Goal: Task Accomplishment & Management: Use online tool/utility

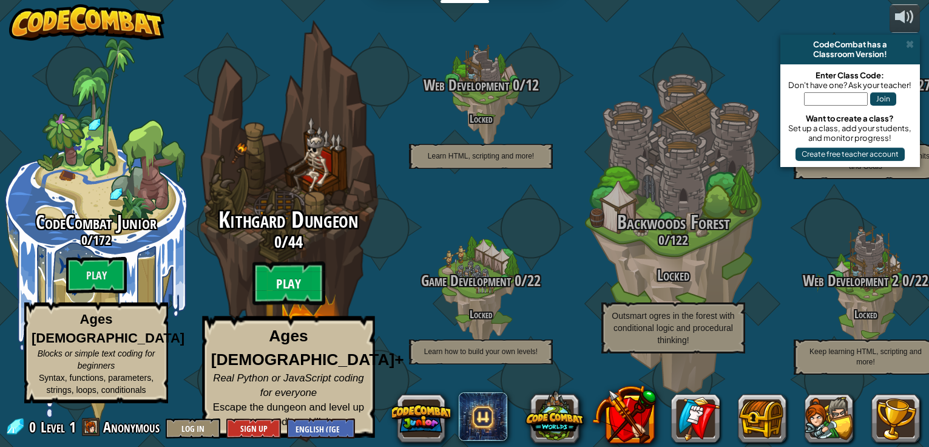
click at [297, 286] on btn "Play" at bounding box center [288, 284] width 73 height 44
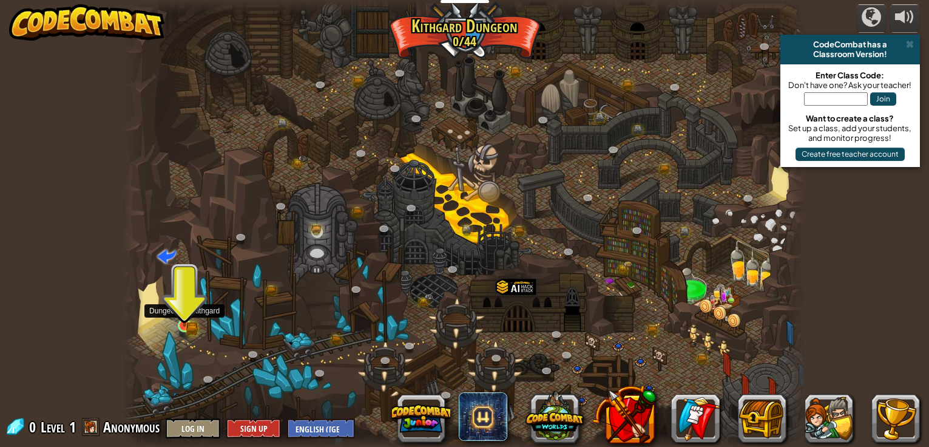
click at [185, 313] on img at bounding box center [185, 308] width 10 height 10
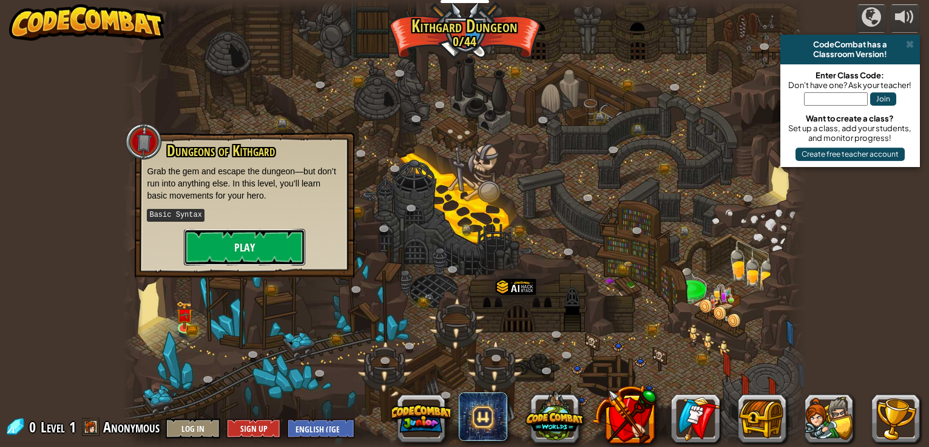
click at [229, 245] on button "Play" at bounding box center [244, 247] width 121 height 36
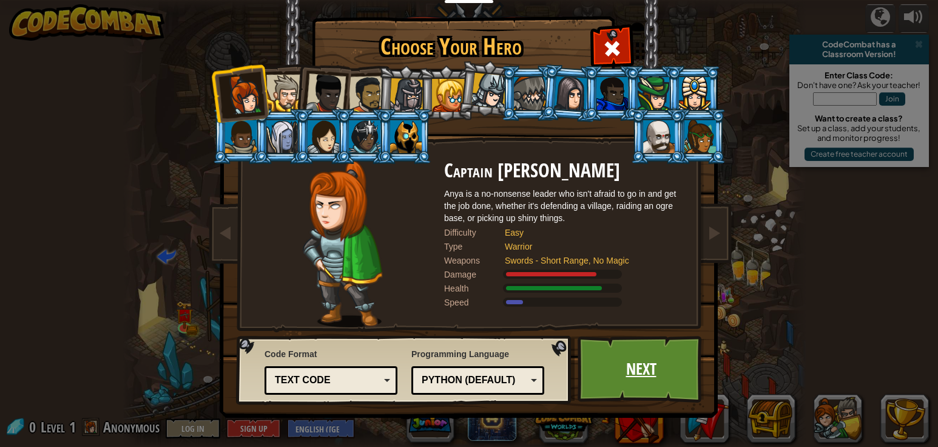
click at [606, 374] on link "Next" at bounding box center [641, 369] width 127 height 67
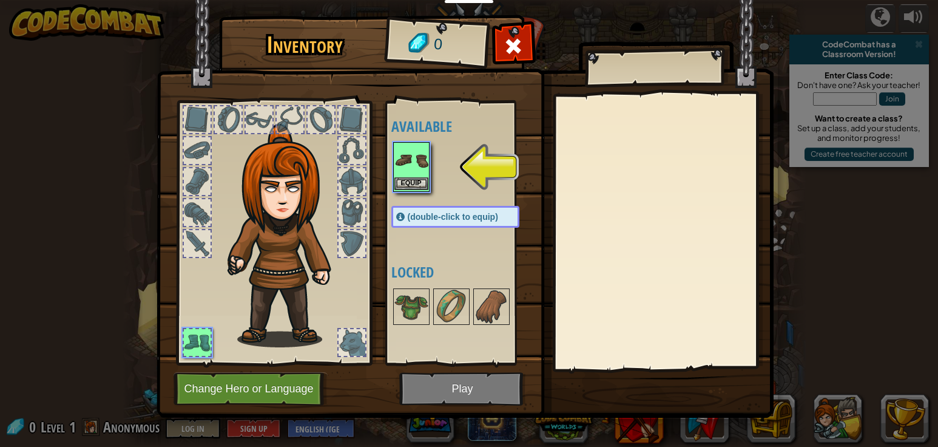
drag, startPoint x: 409, startPoint y: 165, endPoint x: 406, endPoint y: 186, distance: 20.9
click at [409, 166] on img at bounding box center [412, 160] width 34 height 34
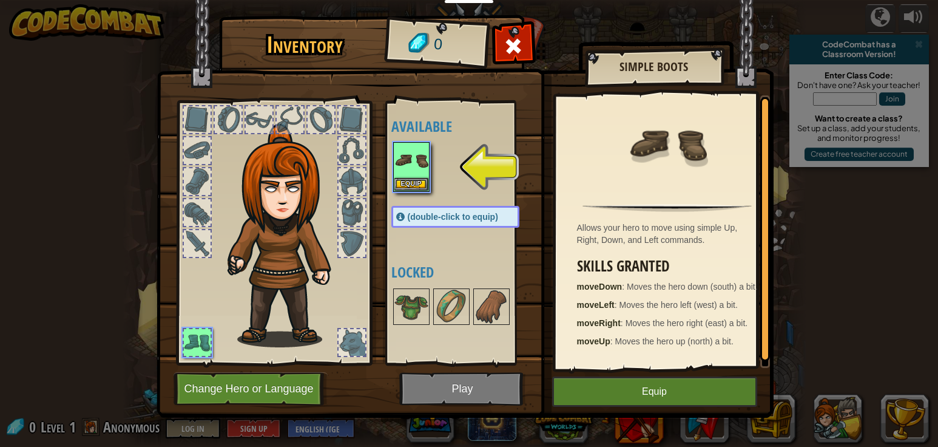
click at [453, 398] on img at bounding box center [465, 197] width 617 height 441
click at [411, 314] on img at bounding box center [412, 307] width 34 height 34
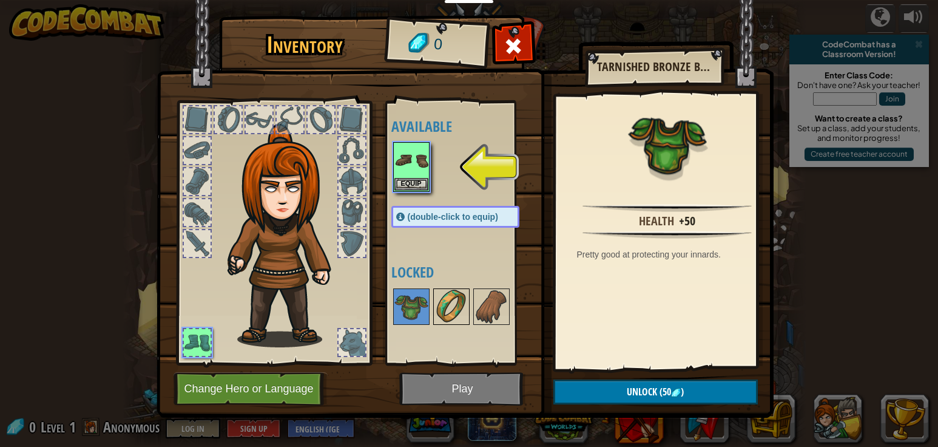
click at [435, 317] on img at bounding box center [452, 307] width 34 height 34
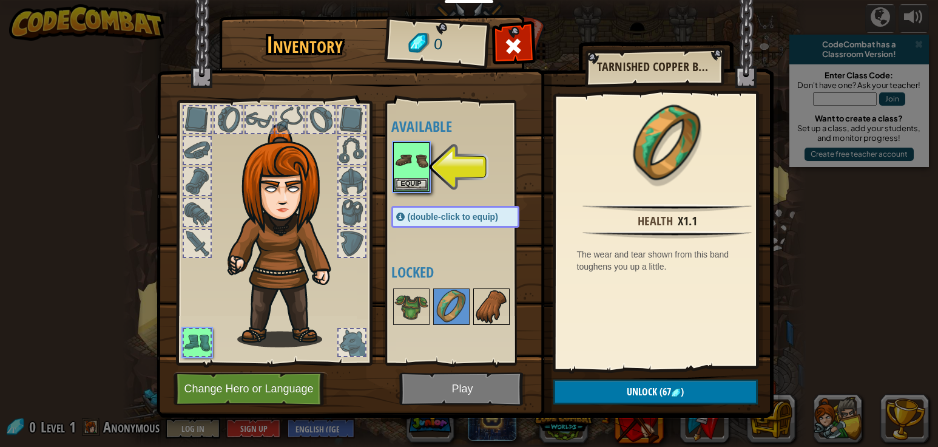
click at [496, 293] on img at bounding box center [492, 307] width 34 height 34
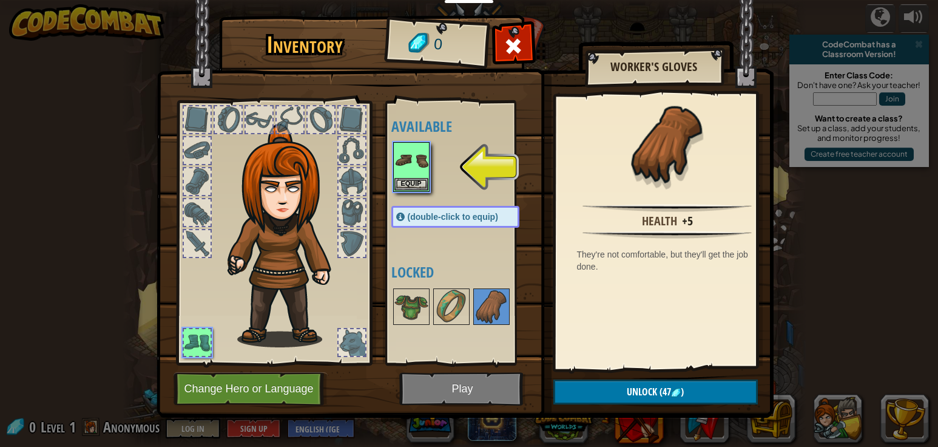
click at [435, 389] on img at bounding box center [465, 197] width 617 height 441
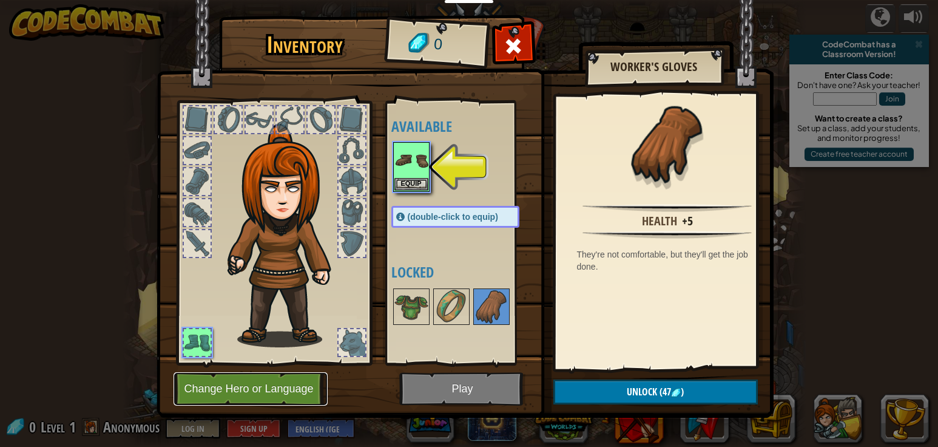
click at [297, 379] on button "Change Hero or Language" at bounding box center [251, 388] width 154 height 33
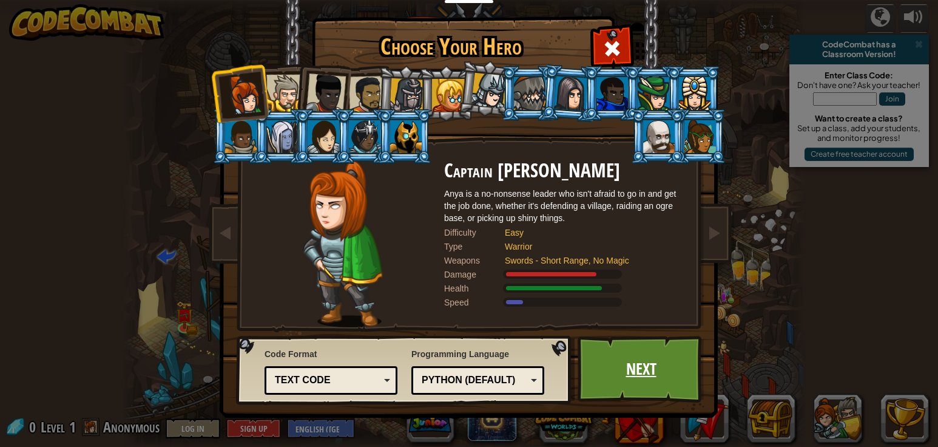
click at [651, 371] on link "Next" at bounding box center [641, 369] width 127 height 67
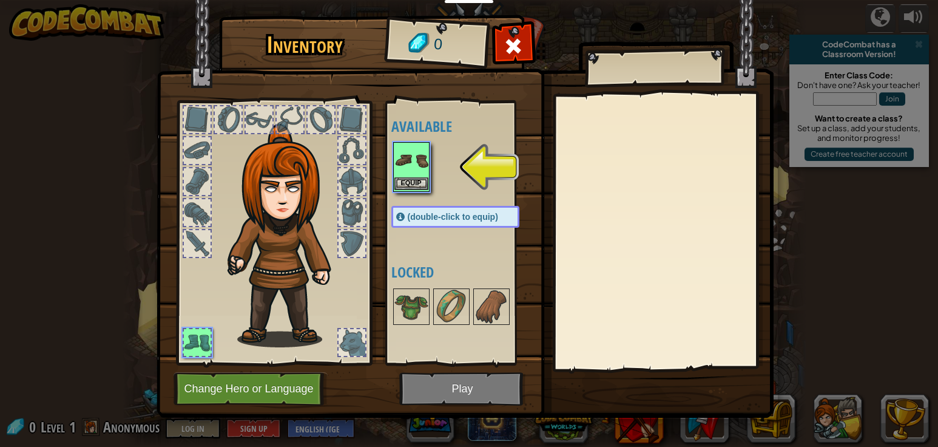
click at [408, 174] on img at bounding box center [412, 160] width 34 height 34
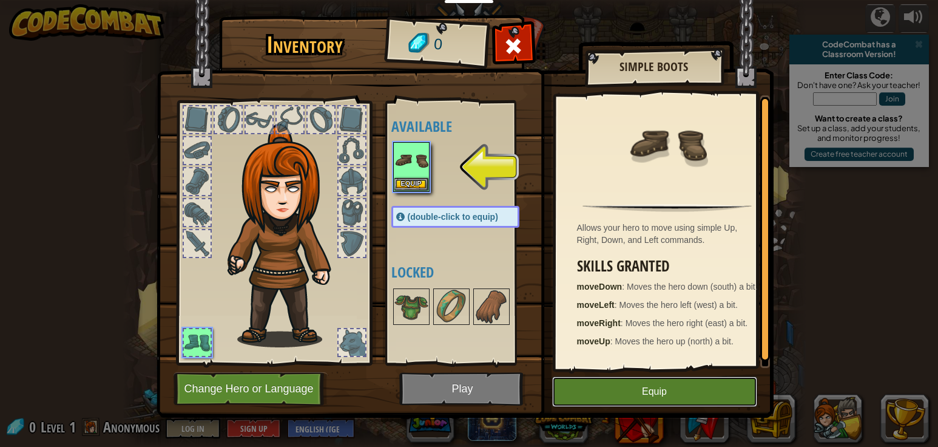
click at [597, 390] on button "Equip" at bounding box center [654, 391] width 205 height 30
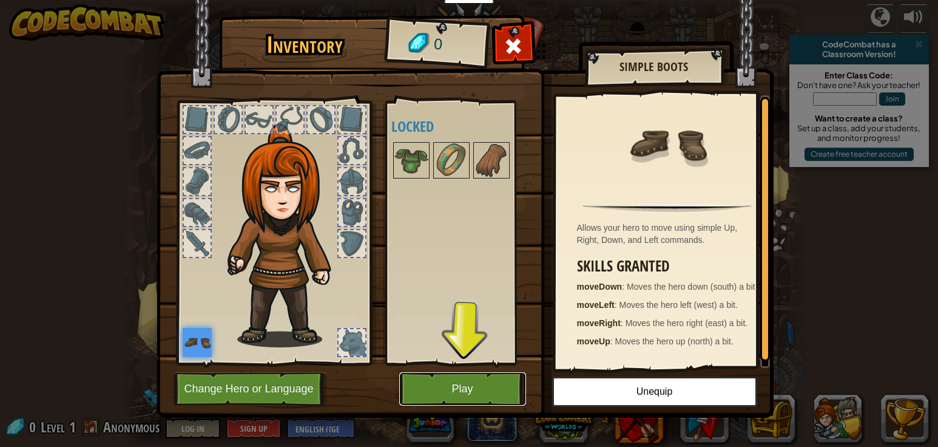
click at [491, 384] on button "Play" at bounding box center [462, 388] width 127 height 33
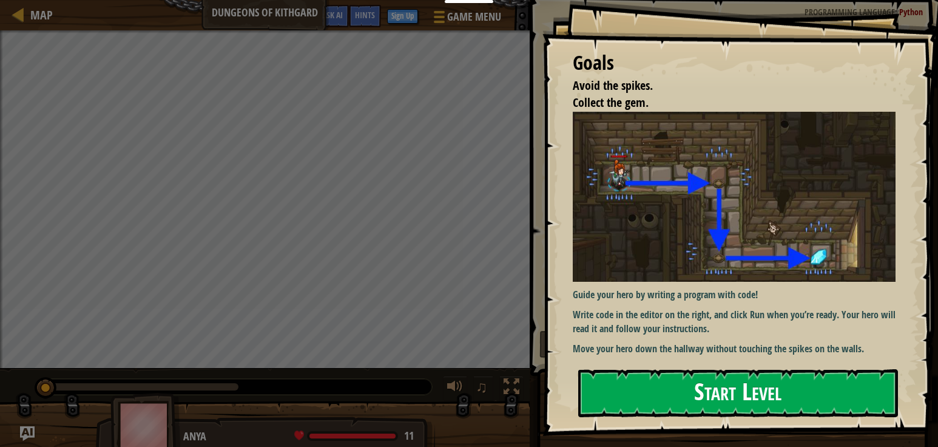
click at [631, 405] on button "Start Level" at bounding box center [738, 393] width 320 height 48
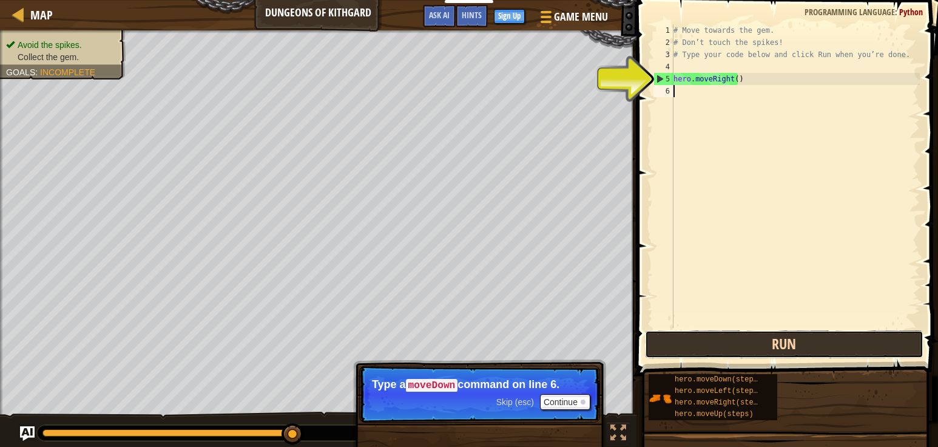
click at [693, 343] on button "Run" at bounding box center [784, 344] width 279 height 28
click at [724, 347] on button "Run" at bounding box center [784, 344] width 279 height 28
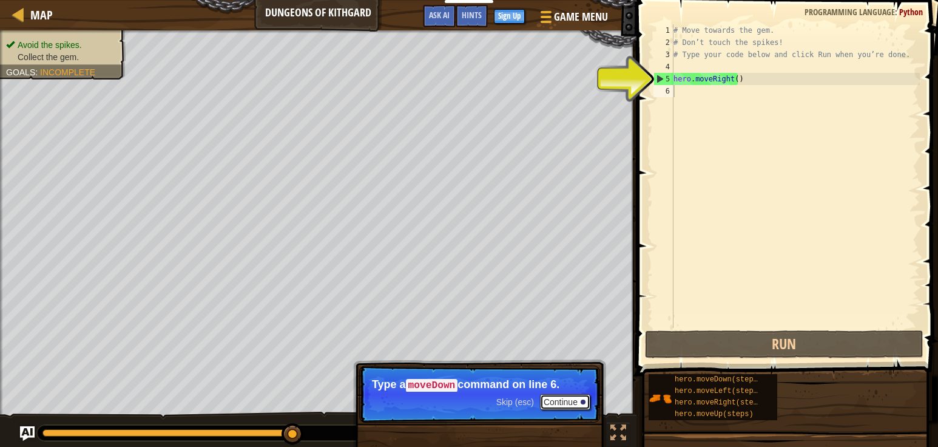
click at [551, 400] on button "Continue" at bounding box center [565, 402] width 50 height 16
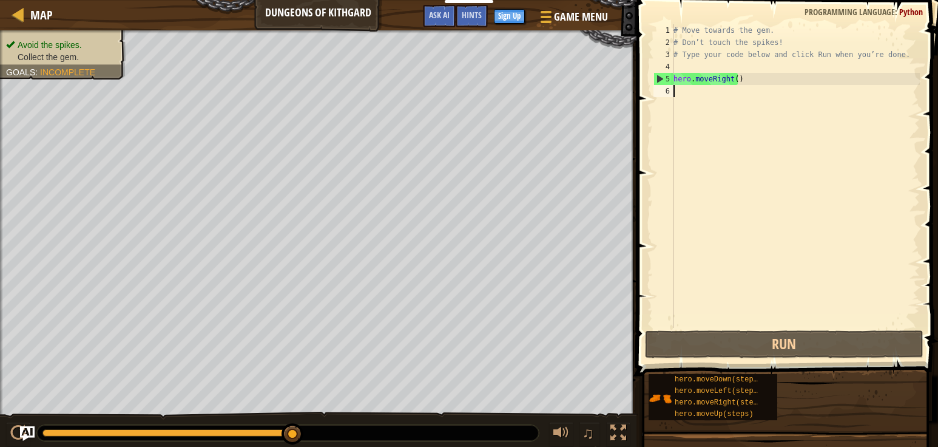
scroll to position [5, 0]
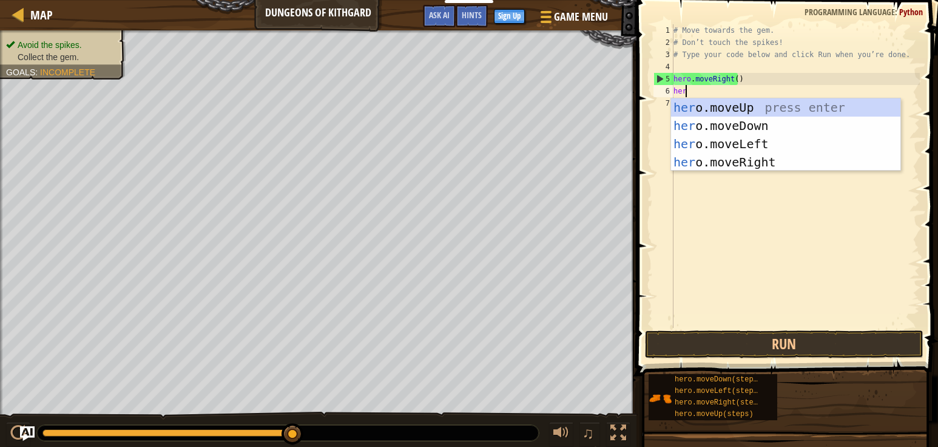
type textarea "hero"
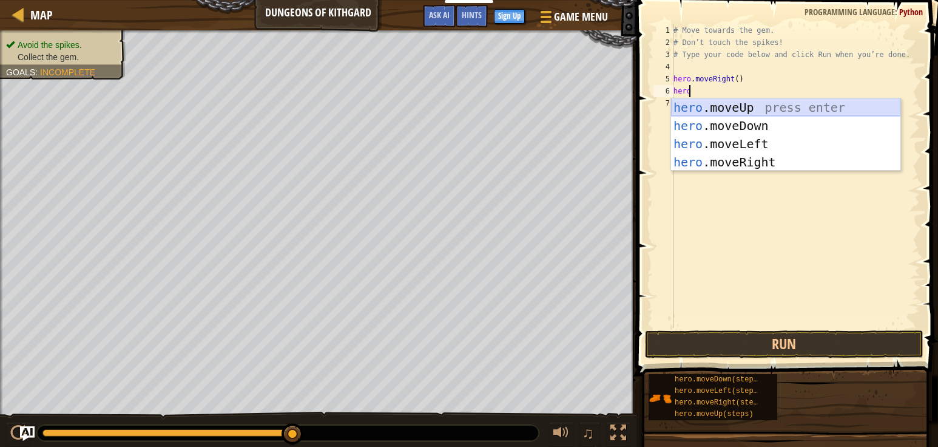
click at [741, 109] on div "hero .moveUp press enter hero .moveDown press enter hero .moveLeft press enter …" at bounding box center [785, 152] width 229 height 109
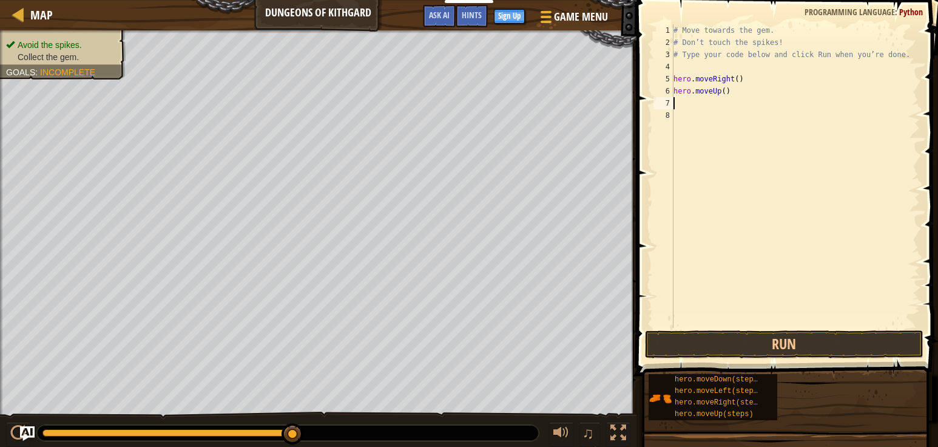
scroll to position [5, 0]
click at [690, 106] on div "# Move towards the gem. # Don’t touch the spikes! # Type your code below and cl…" at bounding box center [795, 188] width 249 height 328
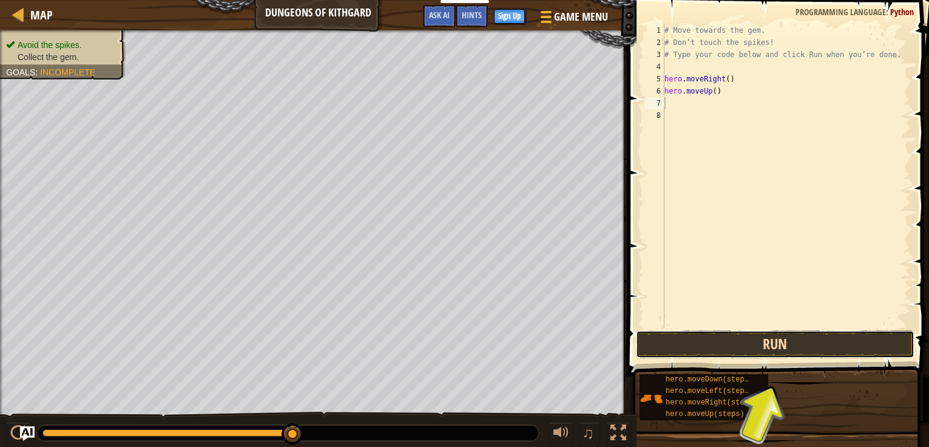
click at [685, 334] on button "Run" at bounding box center [775, 344] width 279 height 28
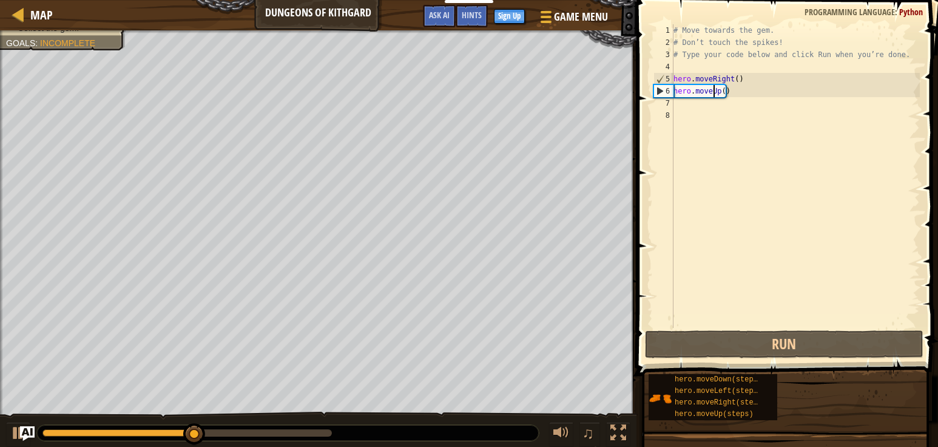
click at [714, 91] on div "# Move towards the gem. # Don’t touch the spikes! # Type your code below and cl…" at bounding box center [795, 188] width 249 height 328
click at [731, 90] on div "# Move towards the gem. # Don’t touch the spikes! # Type your code below and cl…" at bounding box center [795, 188] width 249 height 328
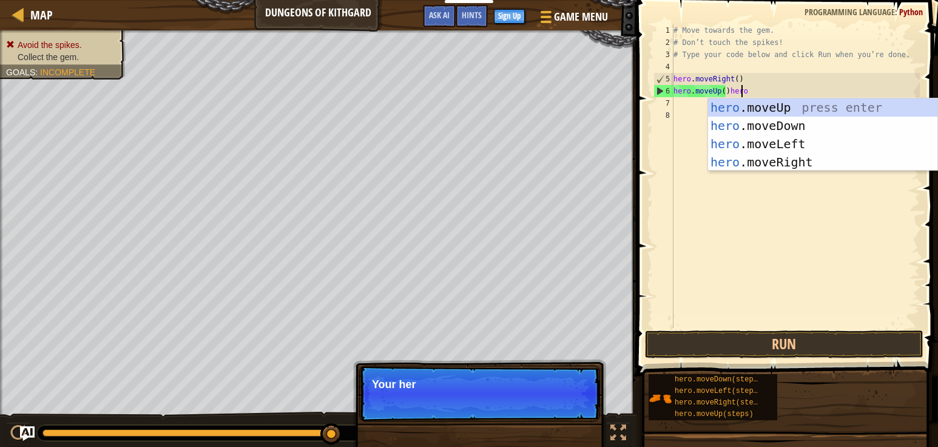
scroll to position [5, 5]
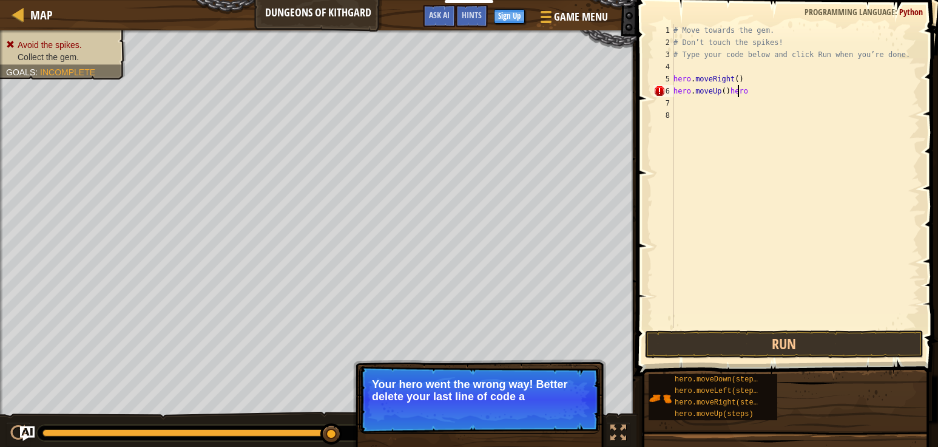
click at [739, 87] on div "# Move towards the gem. # Don’t touch the spikes! # Type your code below and cl…" at bounding box center [795, 188] width 249 height 328
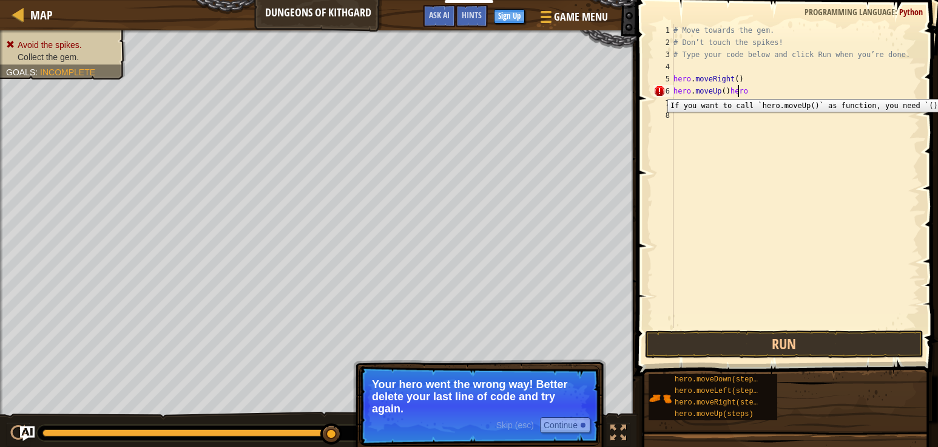
click at [659, 90] on div "6" at bounding box center [664, 91] width 20 height 12
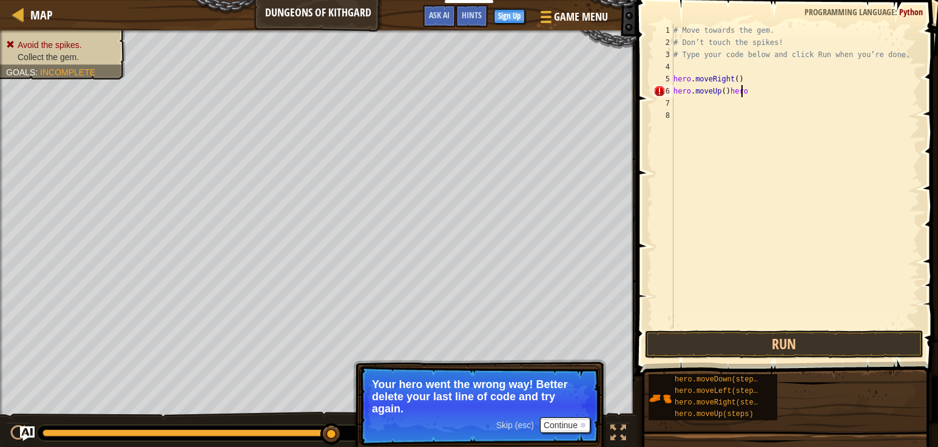
click at [744, 92] on div "# Move towards the gem. # Don’t touch the spikes! # Type your code below and cl…" at bounding box center [795, 188] width 249 height 328
type textarea "hero.moveUp()hero"
click at [560, 429] on button "Continue" at bounding box center [565, 425] width 50 height 16
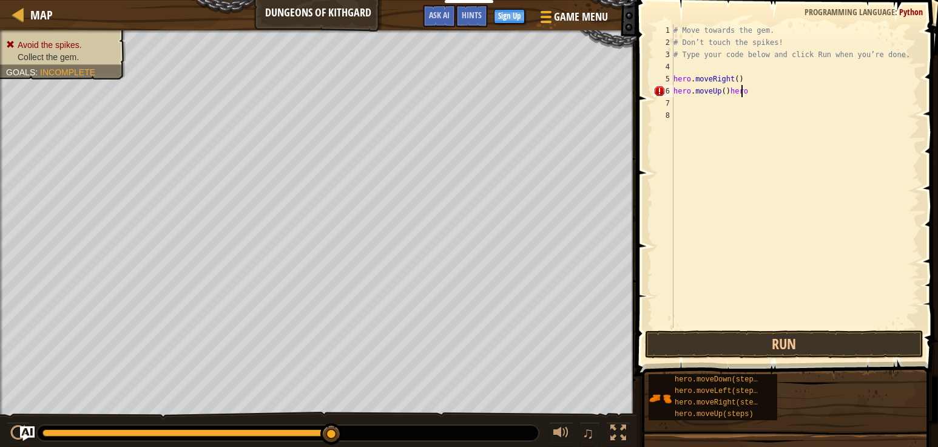
click at [743, 89] on div "# Move towards the gem. # Don’t touch the spikes! # Type your code below and cl…" at bounding box center [795, 188] width 249 height 328
click at [583, 24] on span "Game Menu" at bounding box center [581, 16] width 56 height 16
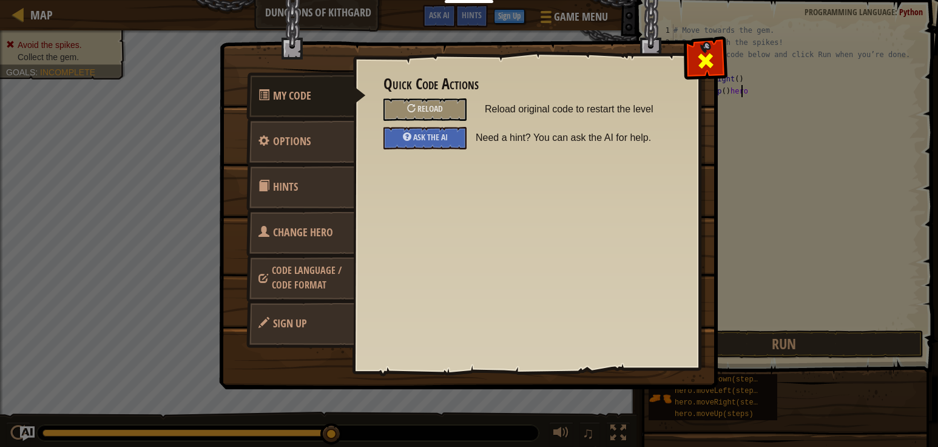
click at [707, 56] on span at bounding box center [705, 60] width 19 height 19
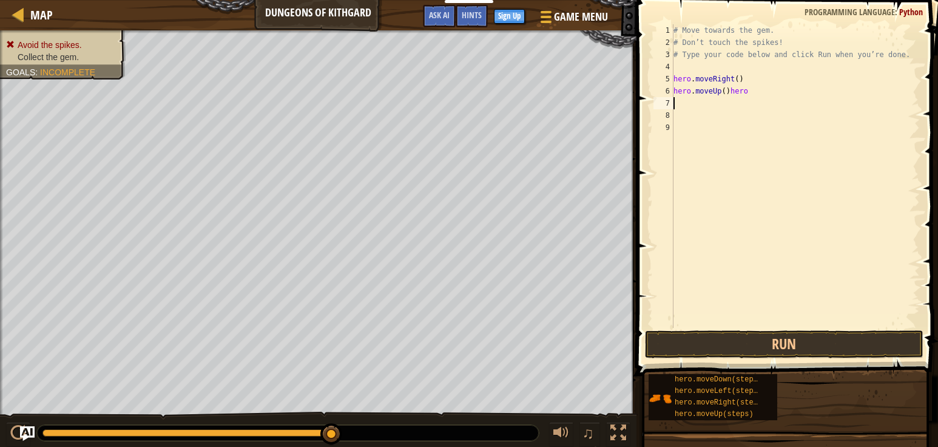
scroll to position [5, 0]
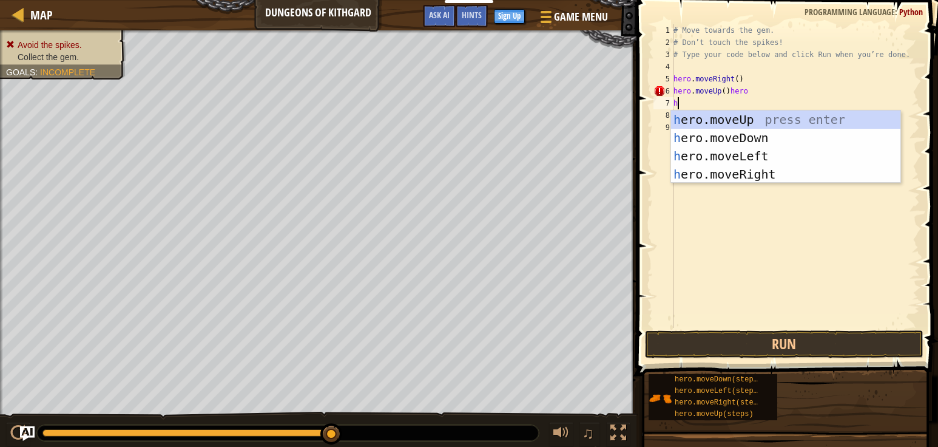
type textarea "he"
click at [739, 132] on div "he ro.moveUp press enter he ro.moveDown press enter he ro.moveLeft press enter …" at bounding box center [785, 164] width 229 height 109
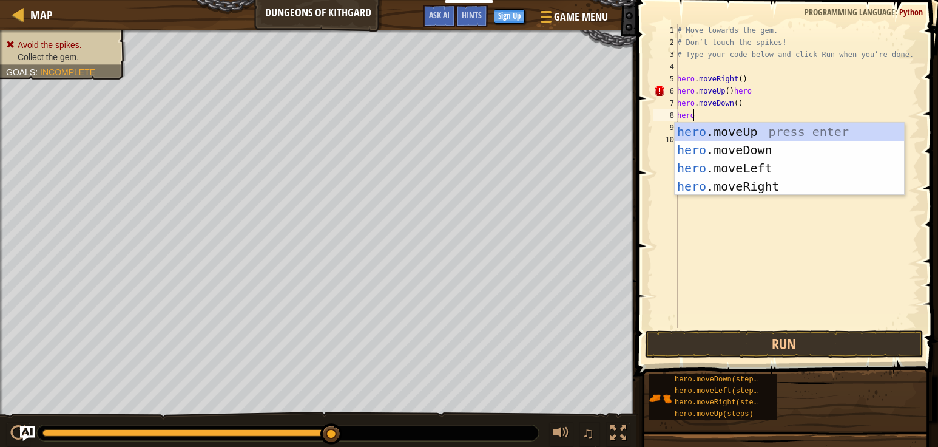
scroll to position [5, 1]
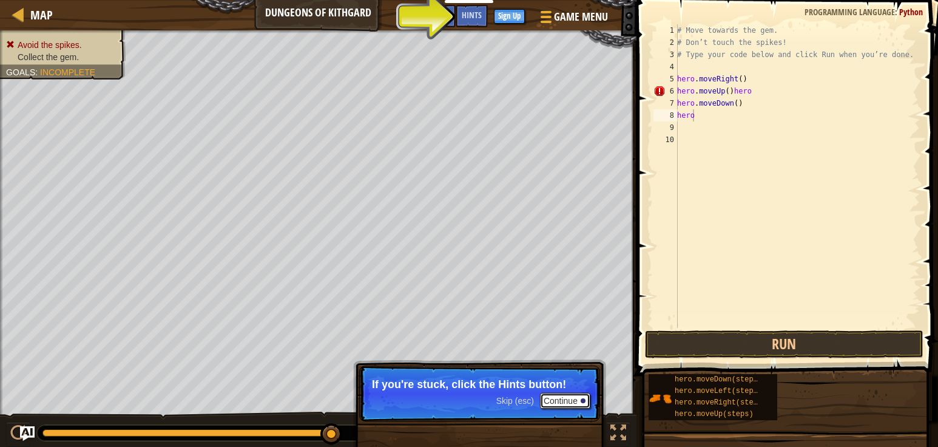
click at [558, 399] on button "Continue" at bounding box center [565, 401] width 50 height 16
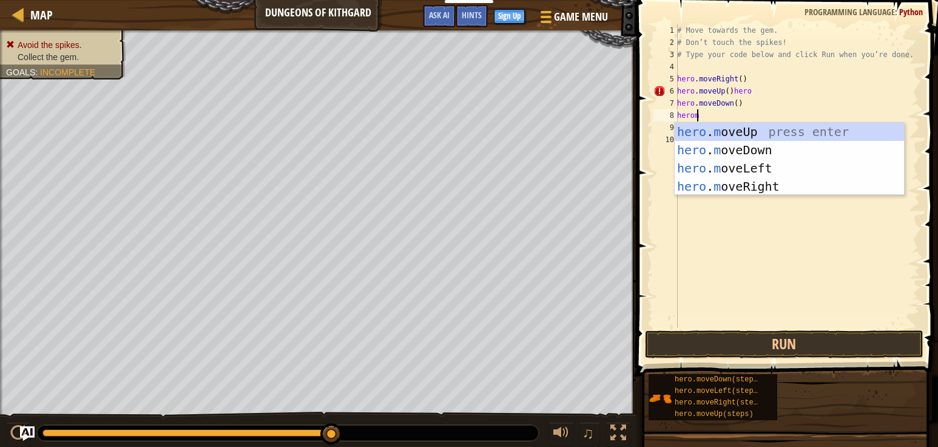
scroll to position [5, 1]
type textarea "heromove"
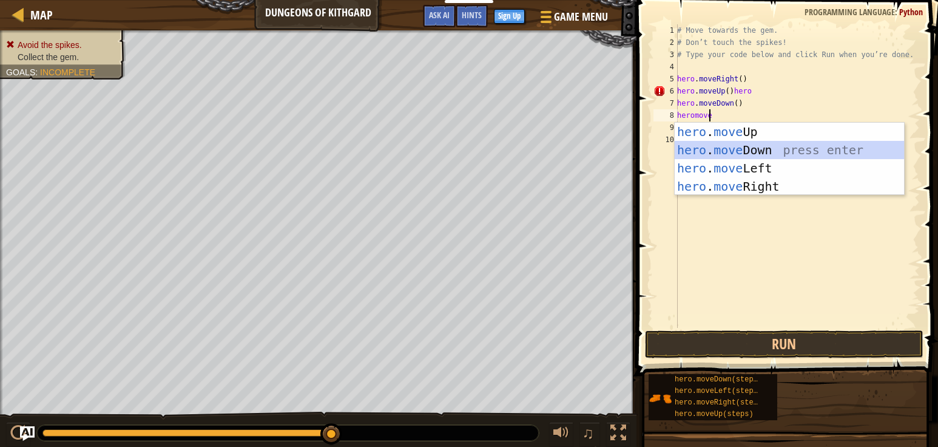
click at [733, 147] on div "hero . move Up press enter hero . move Down press enter hero . move Left press …" at bounding box center [789, 177] width 229 height 109
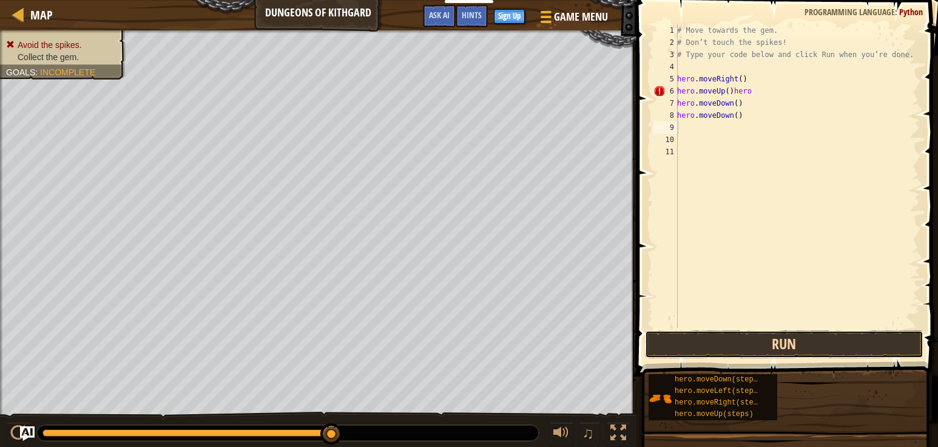
click at [720, 343] on button "Run" at bounding box center [784, 344] width 279 height 28
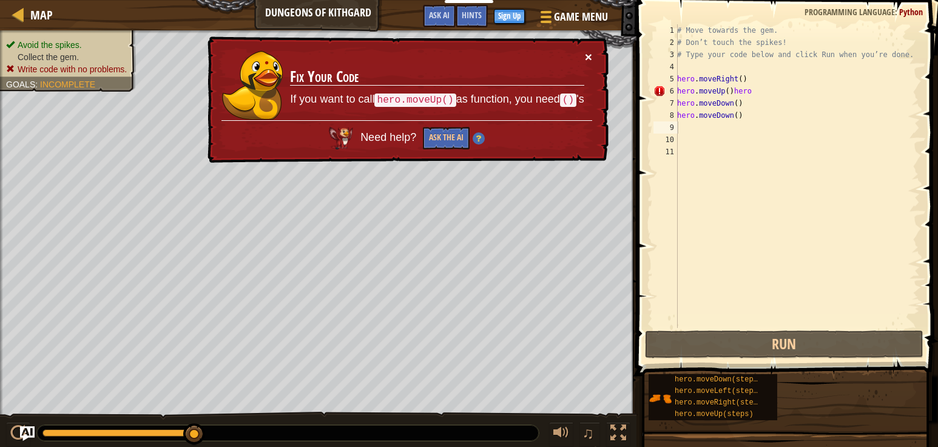
click at [588, 58] on button "×" at bounding box center [588, 56] width 7 height 13
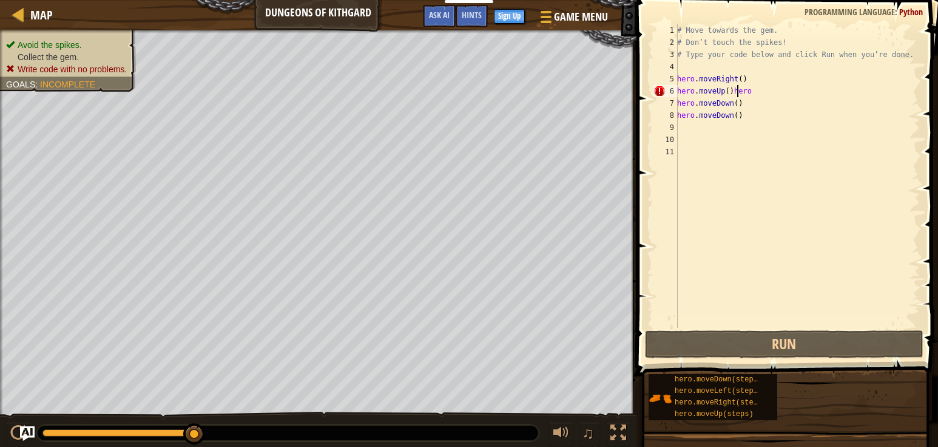
click at [736, 89] on div "# Move towards the gem. # Don’t touch the spikes! # Type your code below and cl…" at bounding box center [797, 188] width 245 height 328
type textarea "hero.moveUp()hero"
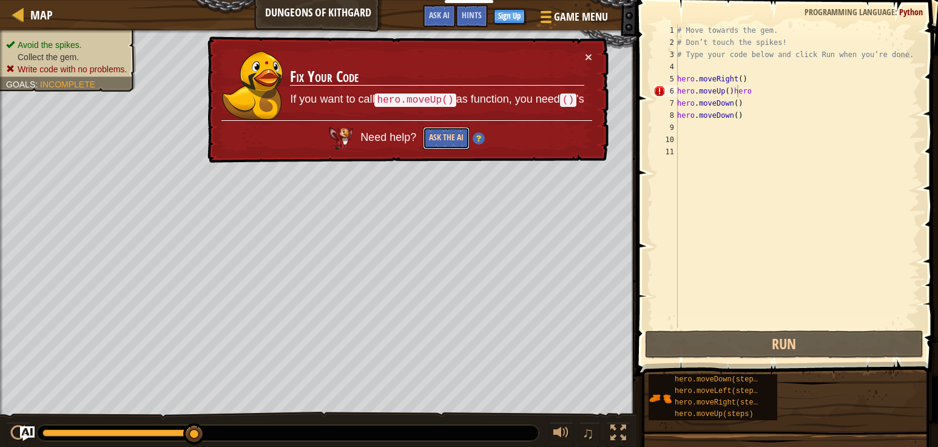
click at [454, 134] on button "Ask the AI" at bounding box center [446, 138] width 47 height 22
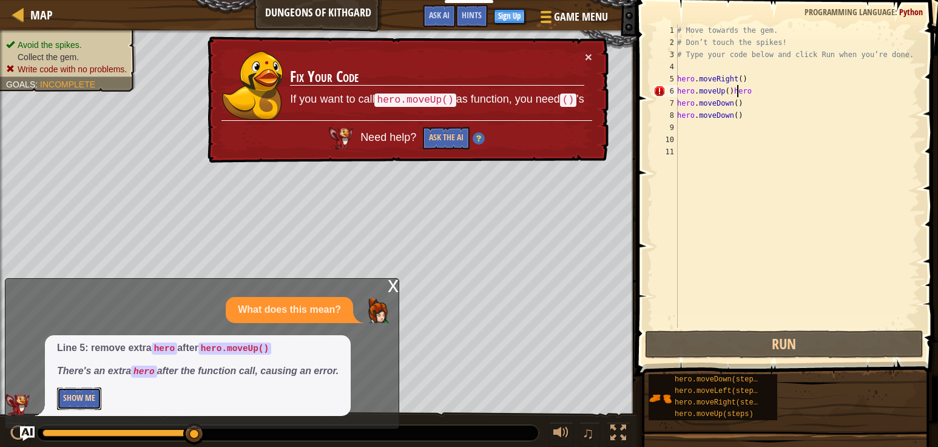
click at [81, 404] on button "Show Me" at bounding box center [79, 398] width 44 height 22
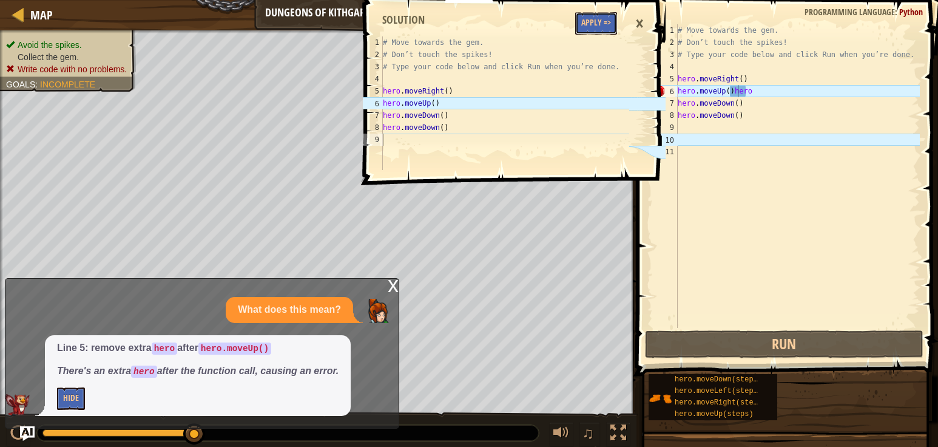
click at [598, 21] on button "Apply =>" at bounding box center [596, 23] width 42 height 22
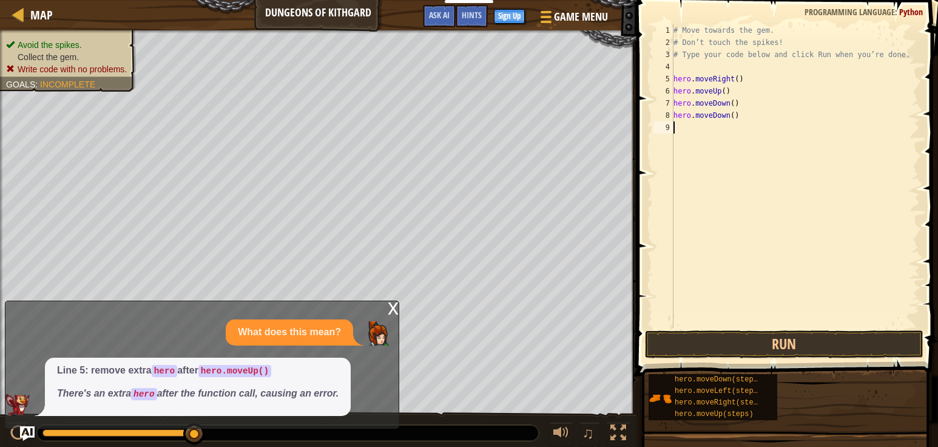
click at [684, 129] on div "# Move towards the gem. # Don’t touch the spikes! # Type your code below and cl…" at bounding box center [795, 188] width 249 height 328
click at [710, 346] on button "Run" at bounding box center [784, 344] width 279 height 28
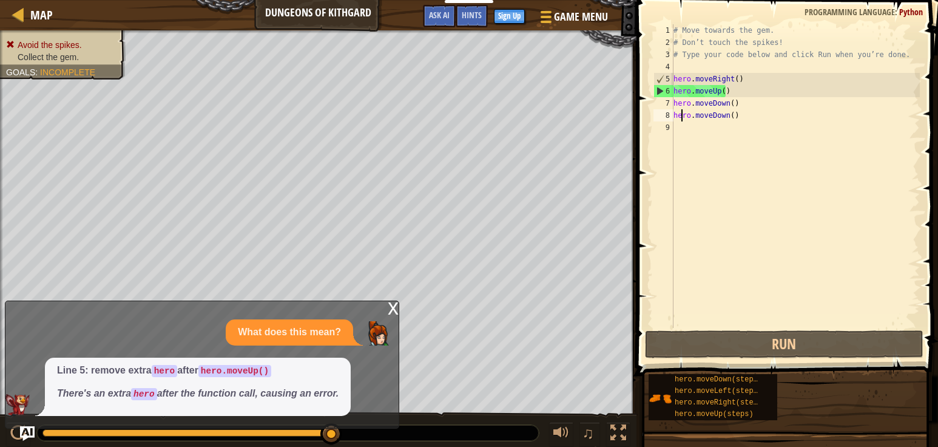
click at [683, 109] on div "# Move towards the gem. # Don’t touch the spikes! # Type your code below and cl…" at bounding box center [795, 188] width 249 height 328
type textarea "hero.moveDown()"
click at [744, 100] on div "# Move towards the gem. # Don’t touch the spikes! # Type your code below and cl…" at bounding box center [795, 188] width 249 height 328
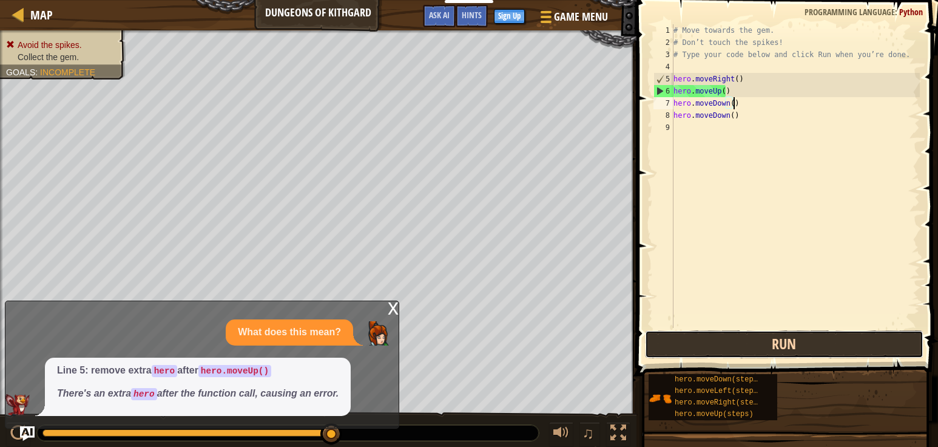
click at [768, 344] on button "Run" at bounding box center [784, 344] width 279 height 28
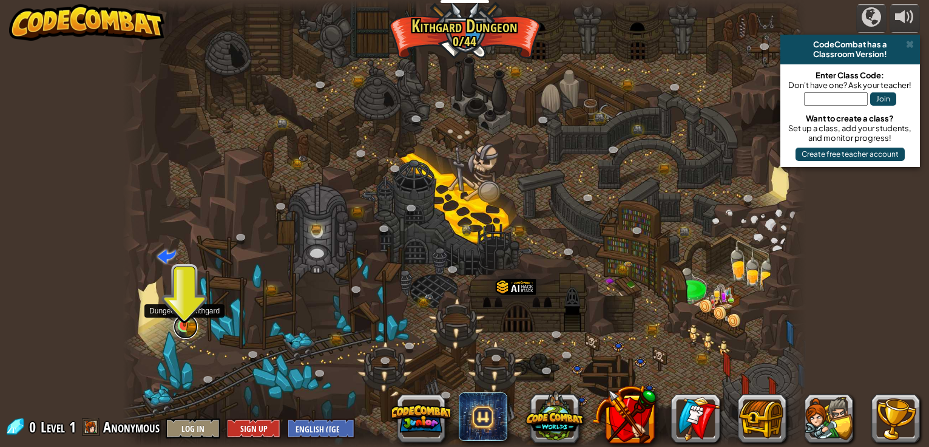
click at [188, 328] on link at bounding box center [186, 326] width 24 height 24
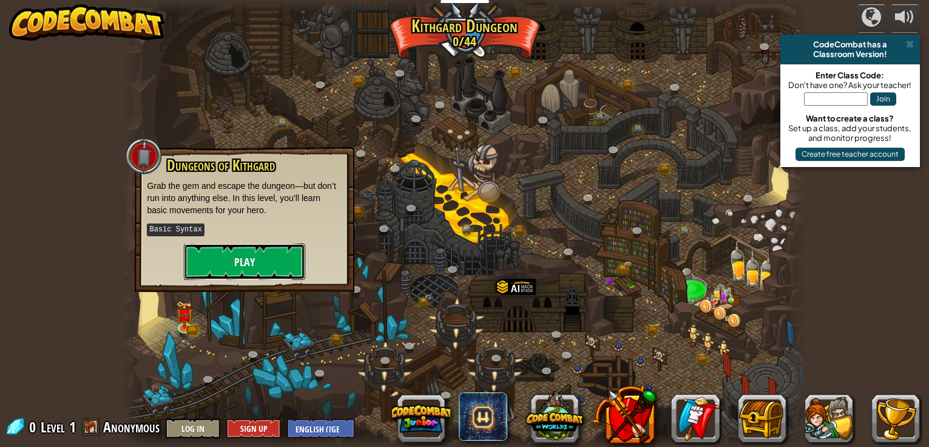
click at [212, 272] on button "Play" at bounding box center [244, 261] width 121 height 36
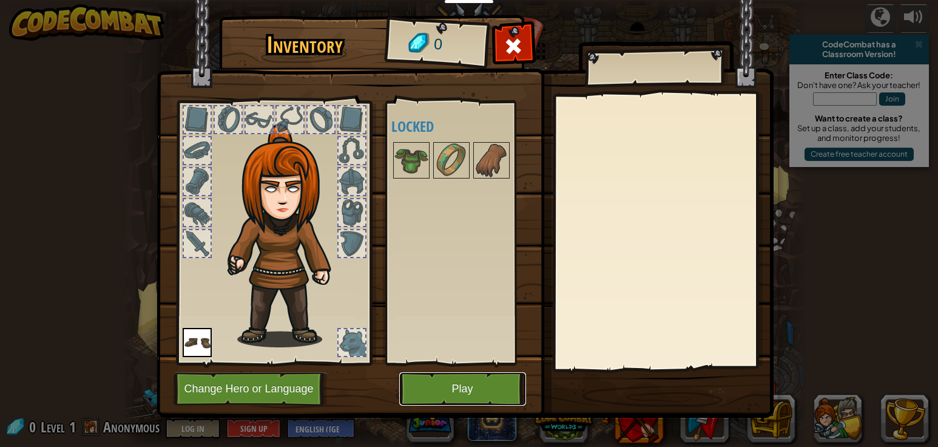
click at [444, 381] on button "Play" at bounding box center [462, 388] width 127 height 33
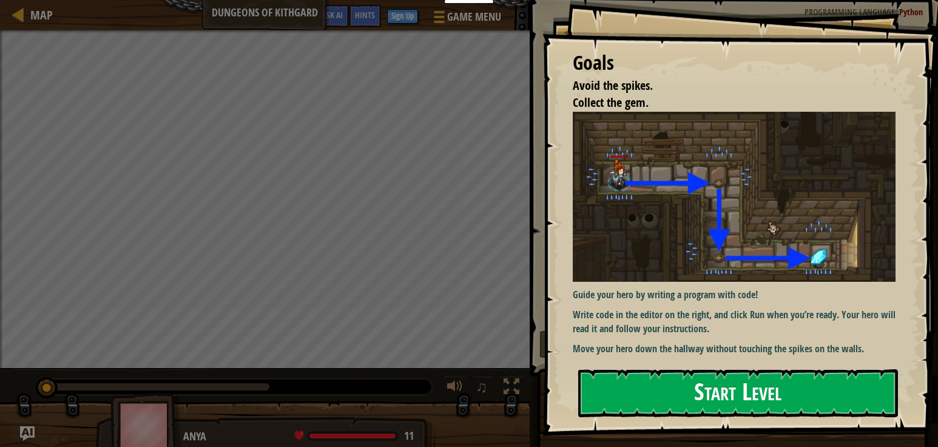
click at [731, 392] on button "Start Level" at bounding box center [738, 393] width 320 height 48
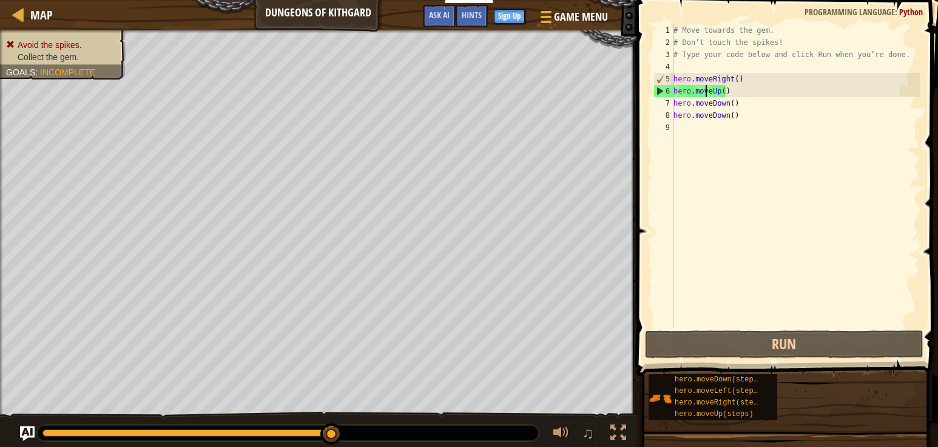
click at [705, 92] on div "# Move towards the gem. # Don’t touch the spikes! # Type your code below and cl…" at bounding box center [795, 188] width 249 height 328
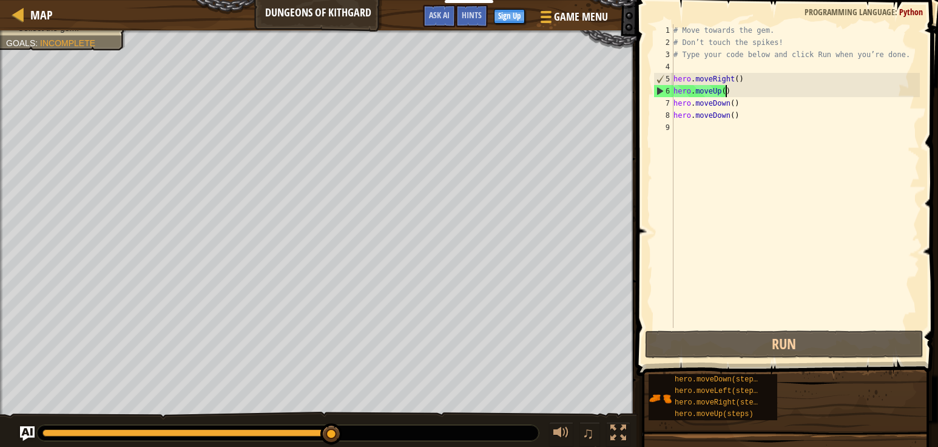
click at [747, 85] on div "# Move towards the gem. # Don’t touch the spikes! # Type your code below and cl…" at bounding box center [795, 188] width 249 height 328
click at [29, 424] on div "♫" at bounding box center [318, 430] width 637 height 36
click at [711, 95] on div "# Move towards the gem. # Don’t touch the spikes! # Type your code below and cl…" at bounding box center [795, 188] width 249 height 328
click at [734, 98] on div "# Move towards the gem. # Don’t touch the spikes! # Type your code below and cl…" at bounding box center [795, 188] width 249 height 328
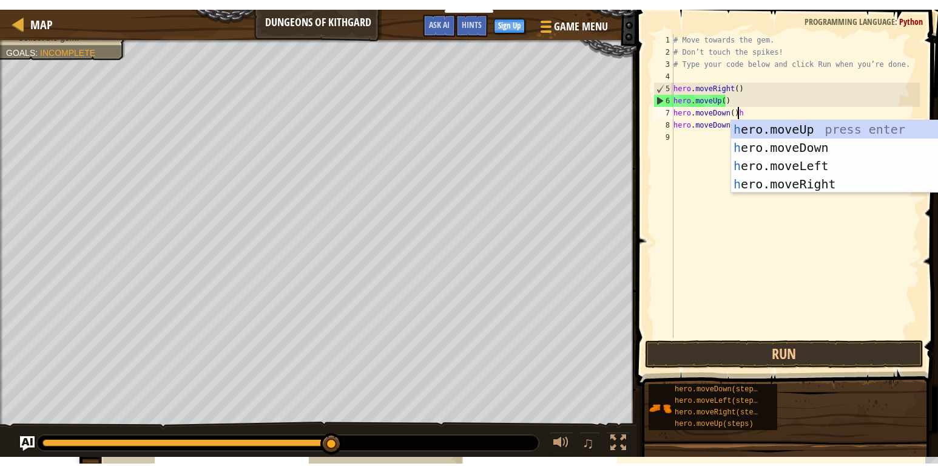
scroll to position [5, 5]
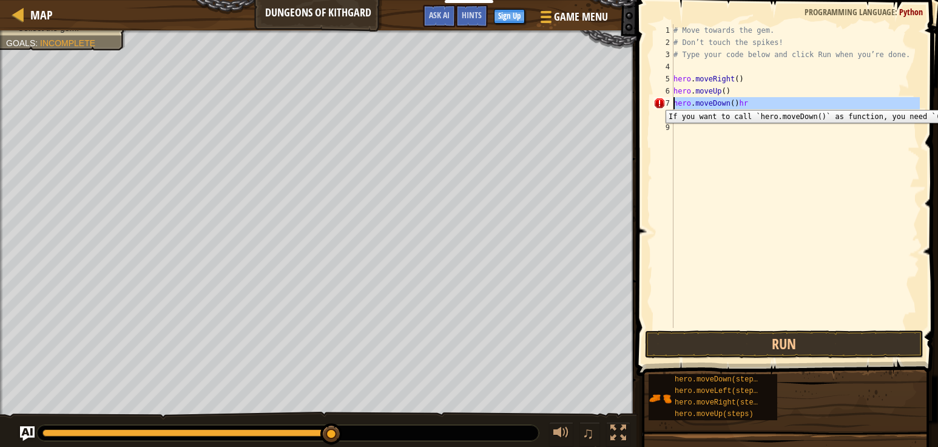
click at [657, 101] on div "7" at bounding box center [664, 103] width 20 height 12
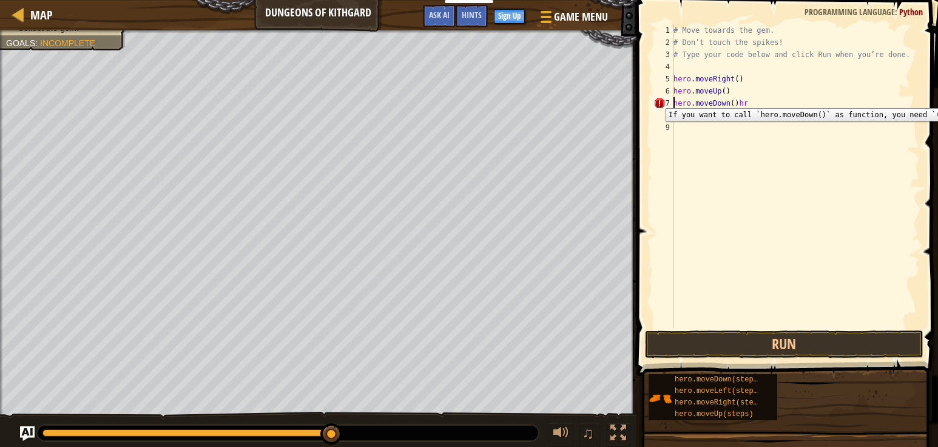
click at [657, 99] on div "7" at bounding box center [664, 103] width 20 height 12
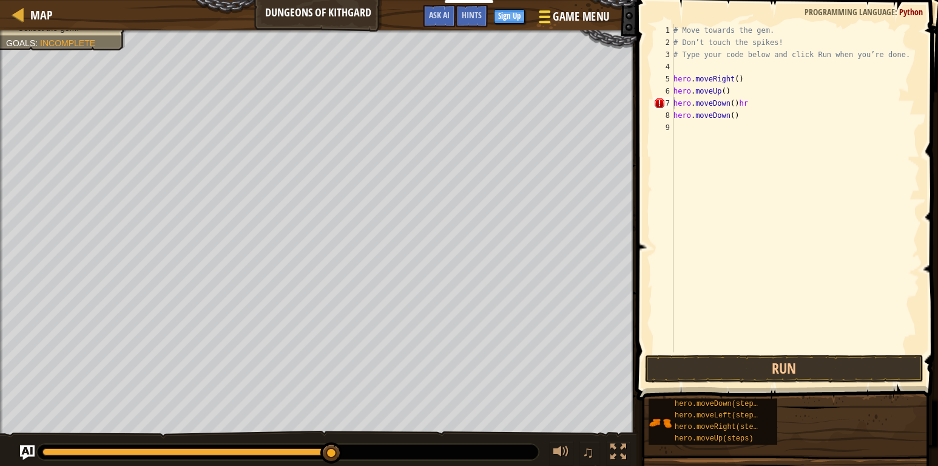
click at [566, 10] on span "Game Menu" at bounding box center [581, 16] width 56 height 16
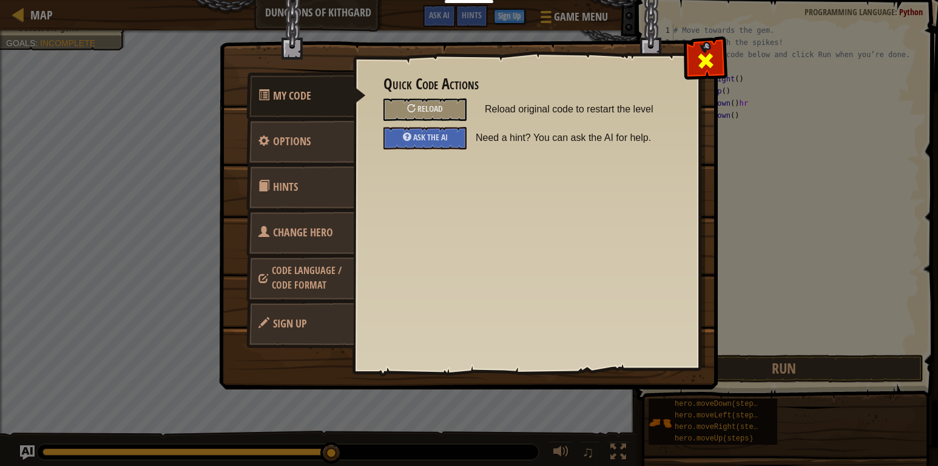
click at [703, 47] on div at bounding box center [705, 58] width 38 height 38
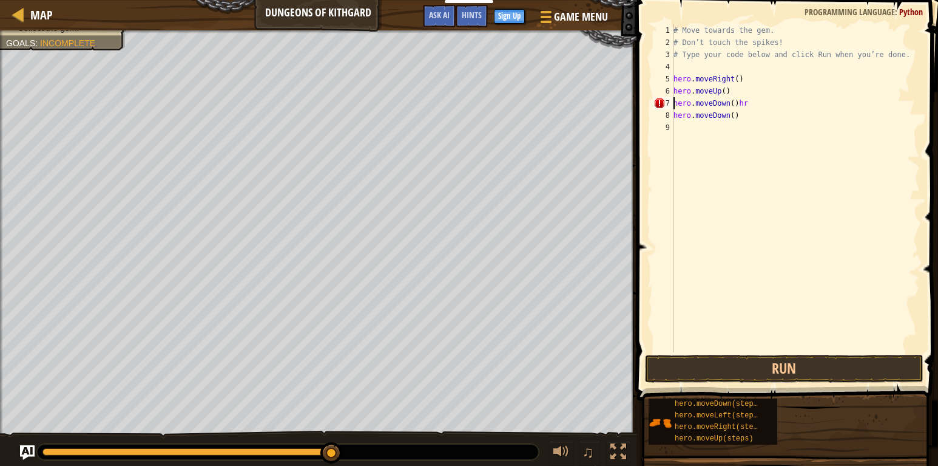
click at [672, 103] on div "7" at bounding box center [664, 103] width 20 height 12
click at [721, 86] on div "# Move towards the gem. # Don’t touch the spikes! # Type your code below and cl…" at bounding box center [795, 200] width 249 height 352
click at [467, 16] on span "Hints" at bounding box center [472, 15] width 20 height 12
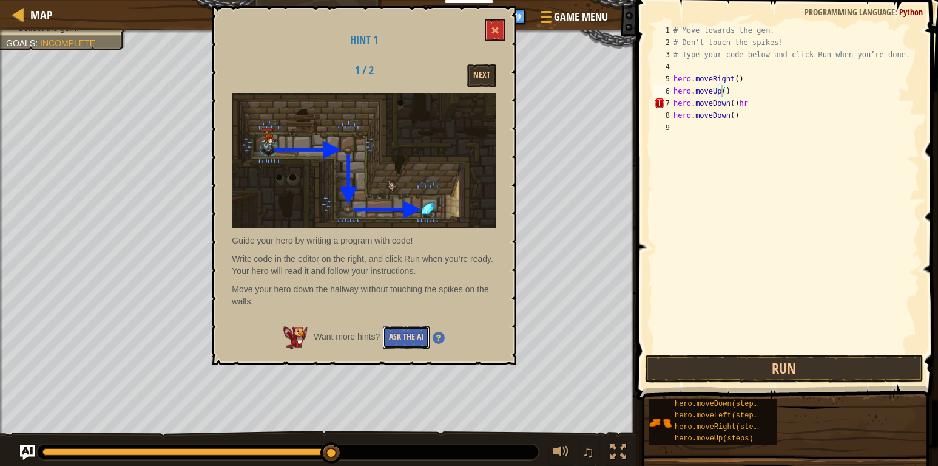
click at [397, 334] on button "Ask the AI" at bounding box center [406, 337] width 47 height 22
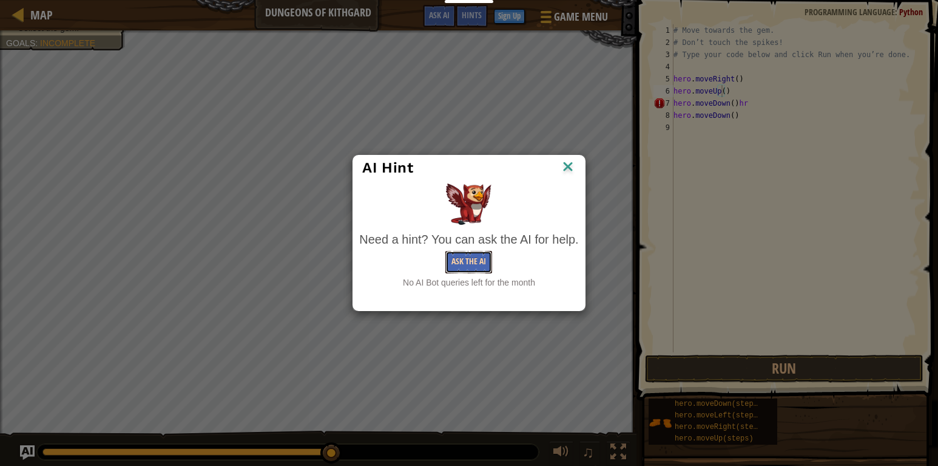
click at [456, 262] on button "Ask the AI" at bounding box center [469, 262] width 47 height 22
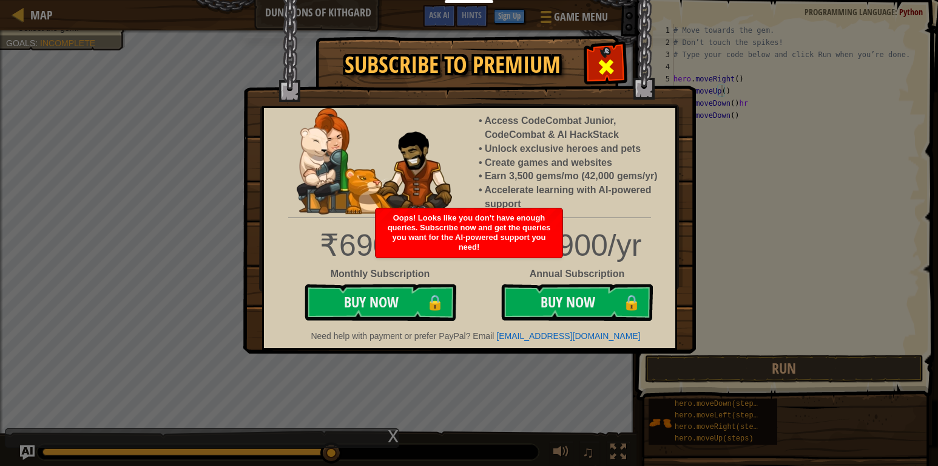
click at [603, 73] on span at bounding box center [606, 66] width 19 height 19
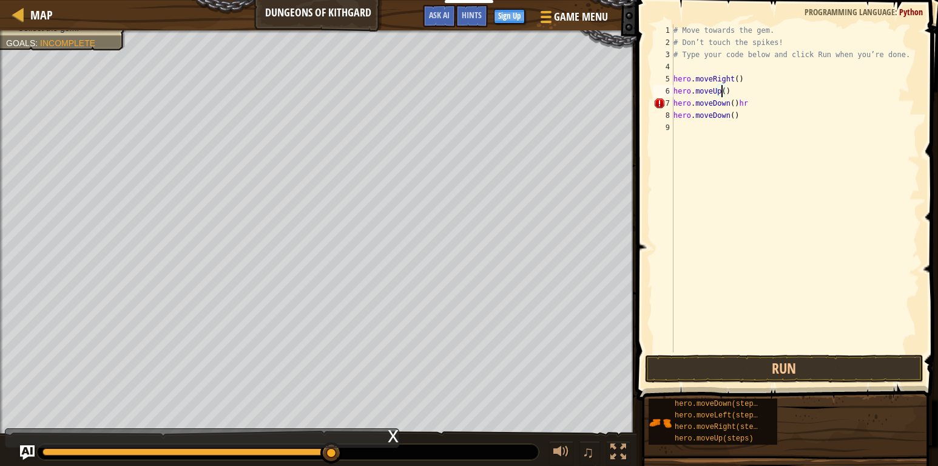
click at [725, 90] on div "# Move towards the gem. # Don’t touch the spikes! # Type your code below and cl…" at bounding box center [795, 200] width 249 height 352
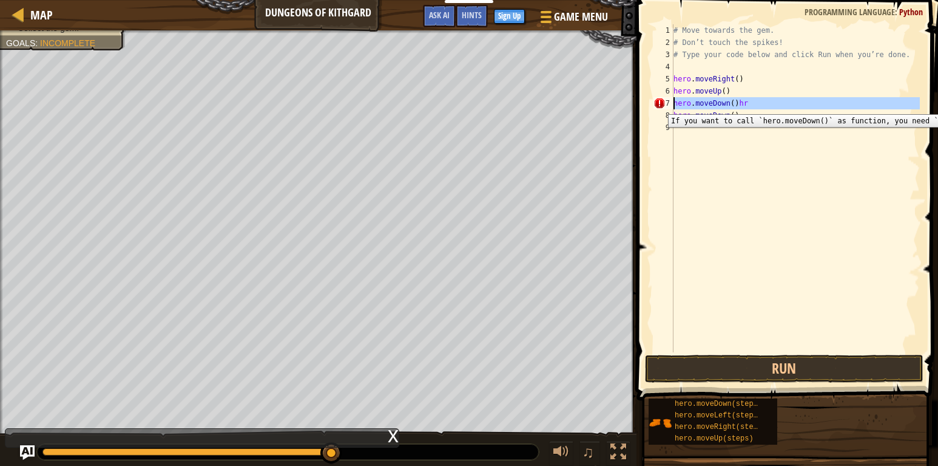
click at [662, 105] on div "7" at bounding box center [664, 103] width 20 height 12
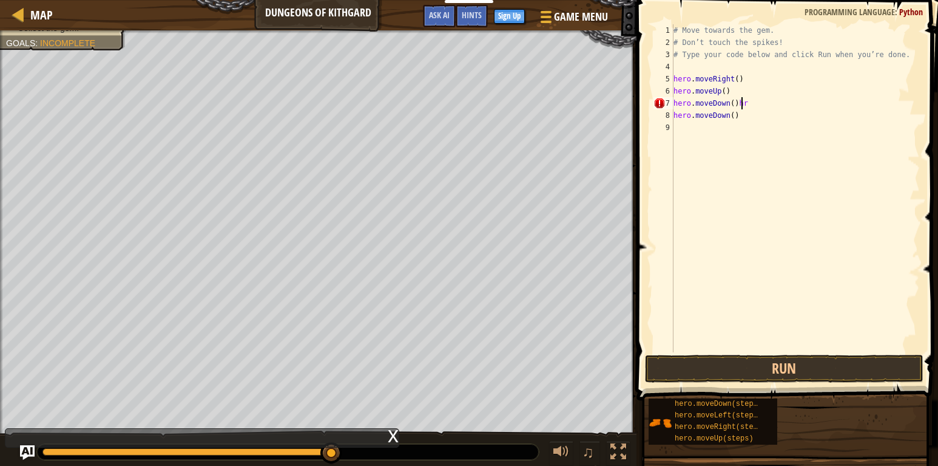
click at [742, 98] on div "# Move towards the gem. # Don’t touch the spikes! # Type your code below and cl…" at bounding box center [795, 200] width 249 height 352
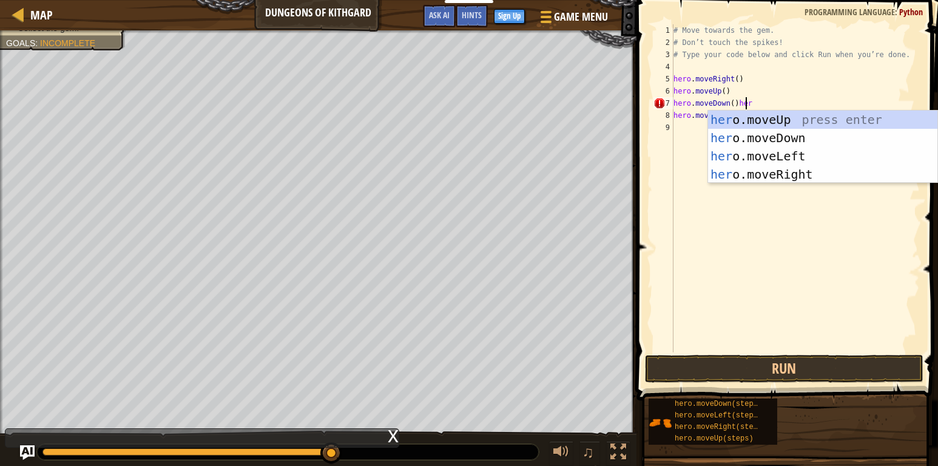
scroll to position [5, 5]
click at [737, 140] on div "hero .moveUp press enter hero .moveDown press enter hero .moveLeft press enter …" at bounding box center [822, 164] width 229 height 109
type textarea "hero.moveDown()hero.moveDown()"
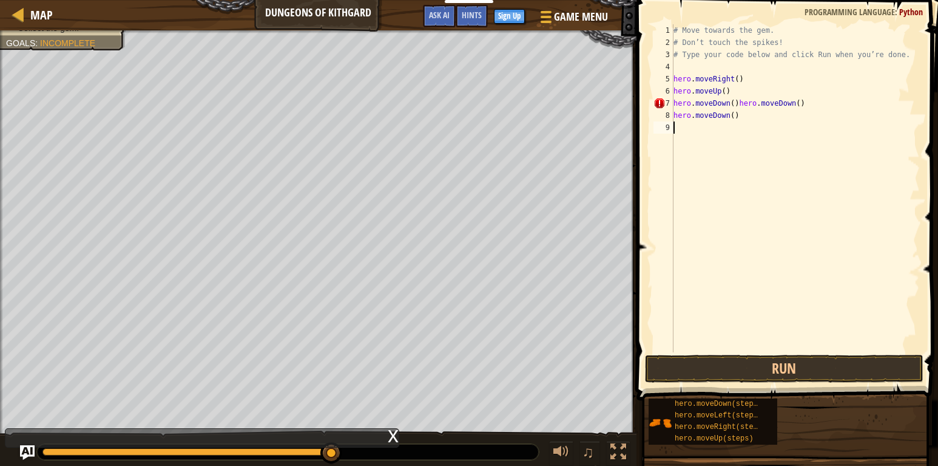
click at [685, 129] on div "# Move towards the gem. # Don’t touch the spikes! # Type your code below and cl…" at bounding box center [795, 200] width 249 height 352
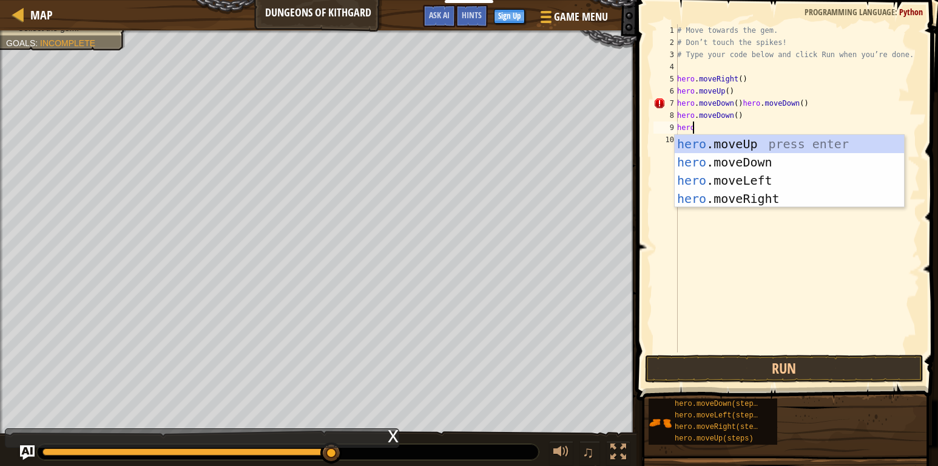
scroll to position [5, 1]
type textarea "heromove"
click at [767, 143] on div "hero . move Up press enter hero . move Down press enter hero . move Left press …" at bounding box center [789, 189] width 229 height 109
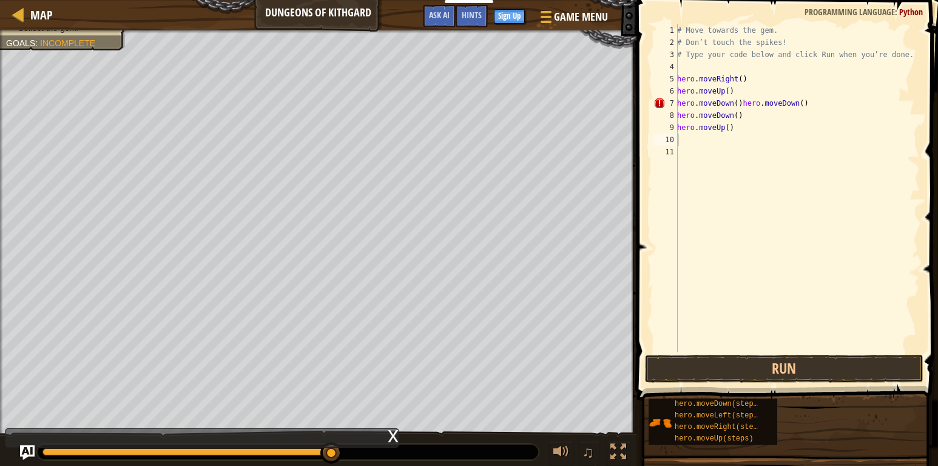
scroll to position [5, 0]
click at [732, 127] on div "# Move towards the gem. # Don’t touch the spikes! # Type your code below and cl…" at bounding box center [797, 200] width 245 height 352
type textarea "hero.moveUp()"
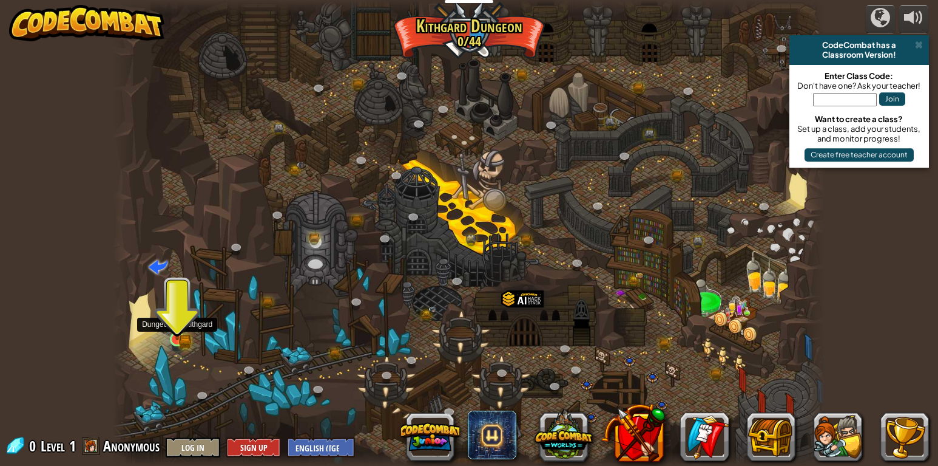
click at [180, 331] on img at bounding box center [177, 319] width 18 height 39
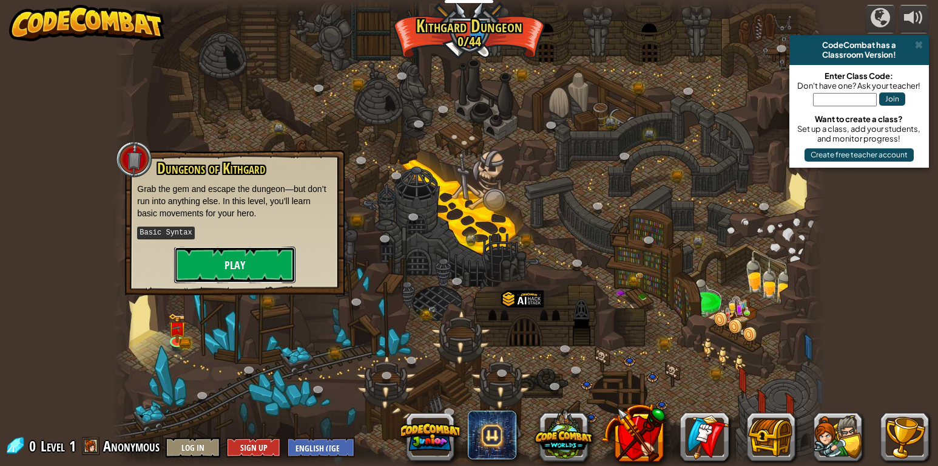
click at [243, 269] on button "Play" at bounding box center [234, 264] width 121 height 36
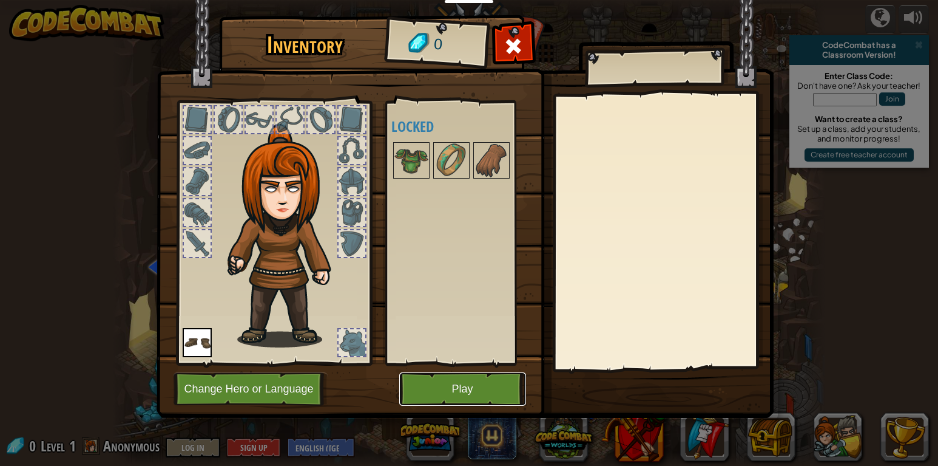
click at [495, 388] on button "Play" at bounding box center [462, 388] width 127 height 33
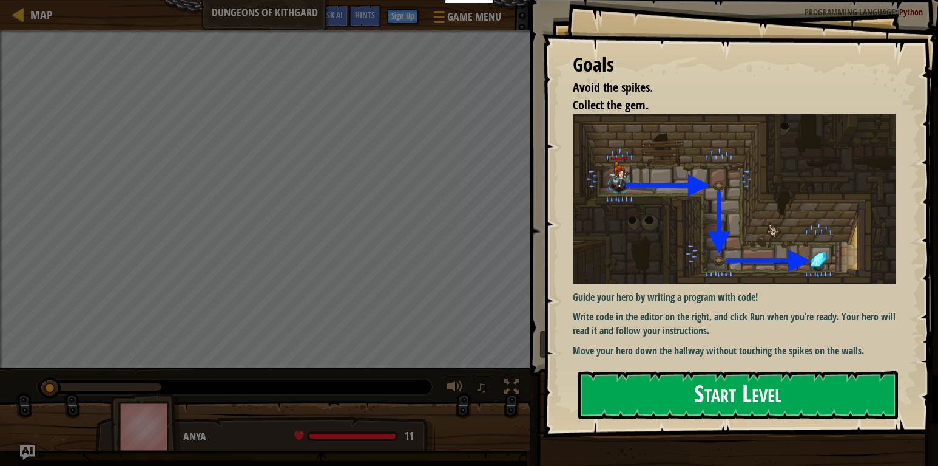
click at [639, 411] on button "Start Level" at bounding box center [738, 395] width 320 height 48
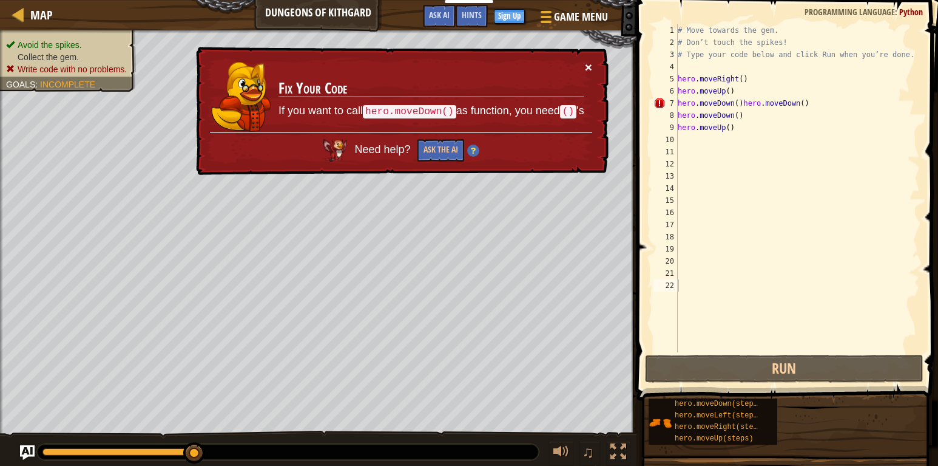
click at [589, 64] on button "×" at bounding box center [588, 67] width 7 height 13
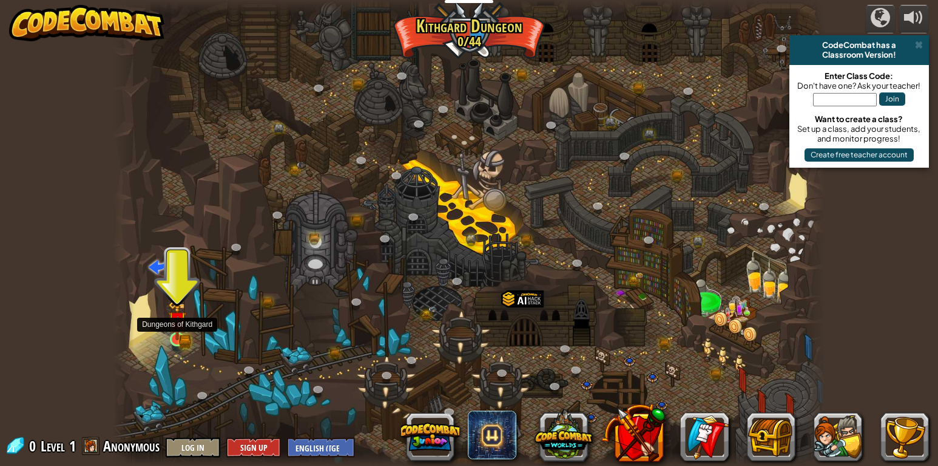
click at [177, 326] on img at bounding box center [177, 321] width 10 height 10
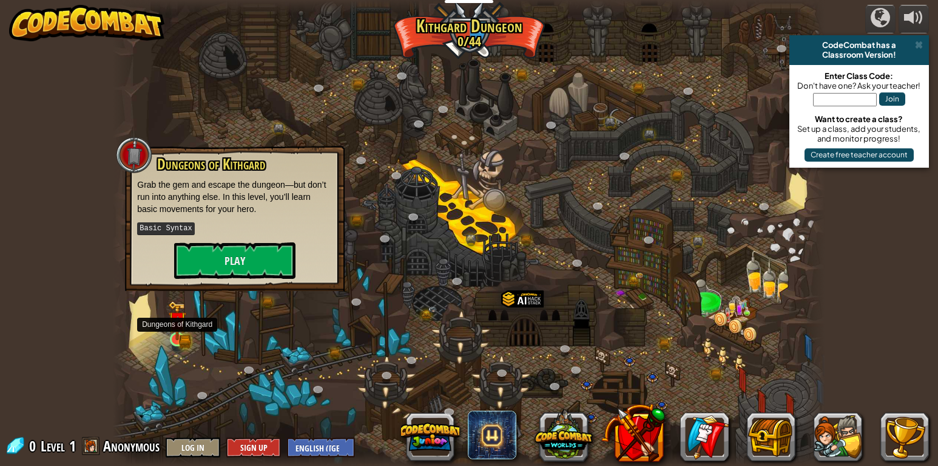
click at [175, 315] on img at bounding box center [177, 319] width 18 height 39
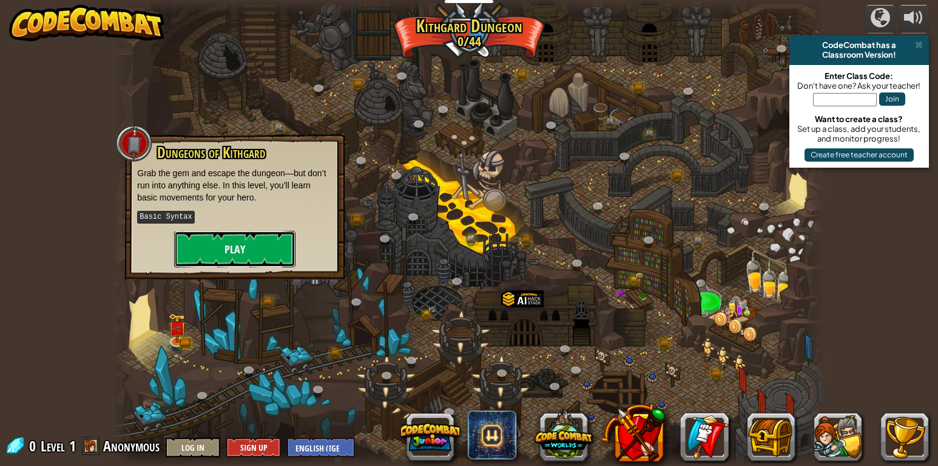
click at [233, 251] on button "Play" at bounding box center [234, 249] width 121 height 36
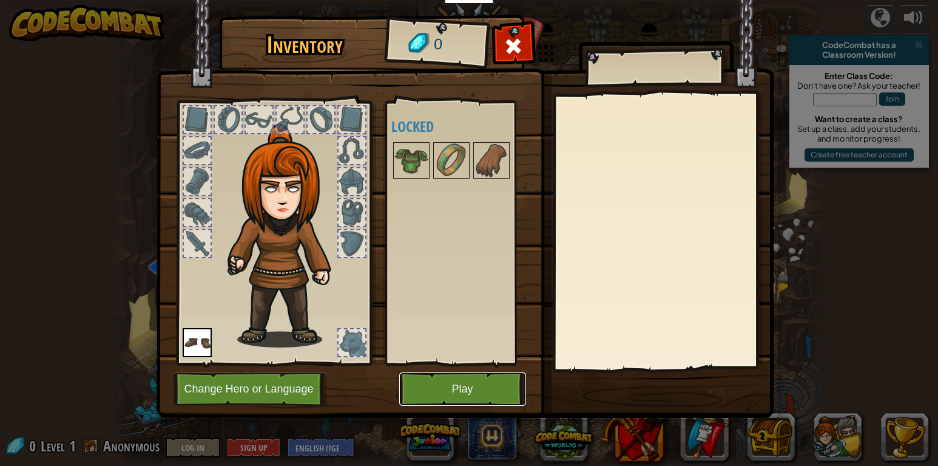
click at [435, 389] on button "Play" at bounding box center [462, 388] width 127 height 33
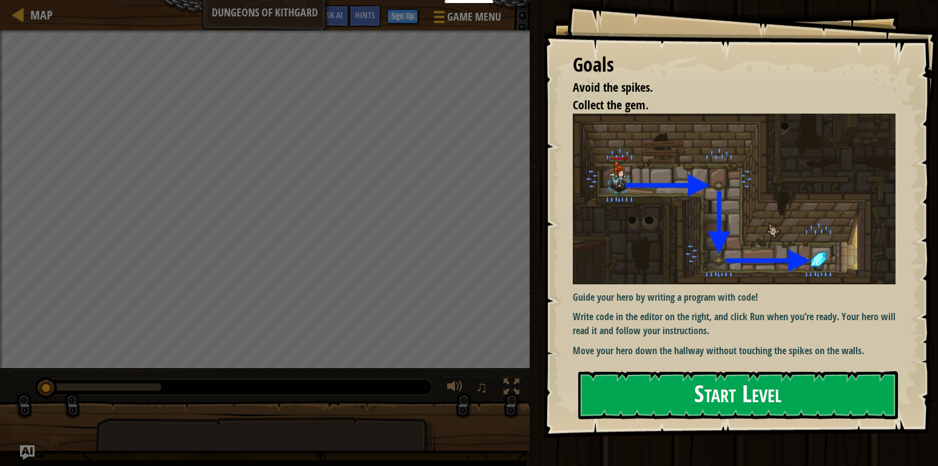
click at [647, 393] on button "Start Level" at bounding box center [738, 395] width 320 height 48
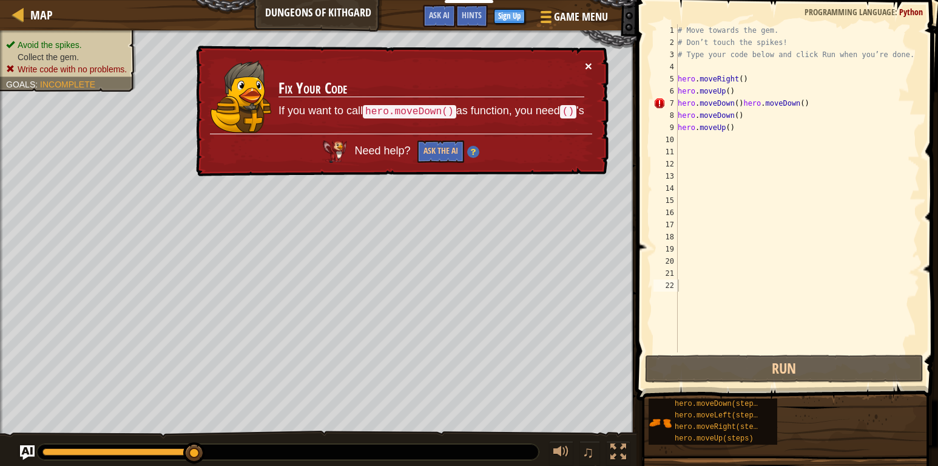
drag, startPoint x: 586, startPoint y: 67, endPoint x: 541, endPoint y: 154, distance: 97.7
click at [584, 70] on div "× Fix Your Code If you want to call hero.moveDown() as function, you need () 's…" at bounding box center [401, 111] width 415 height 131
click at [588, 63] on button "×" at bounding box center [588, 65] width 7 height 13
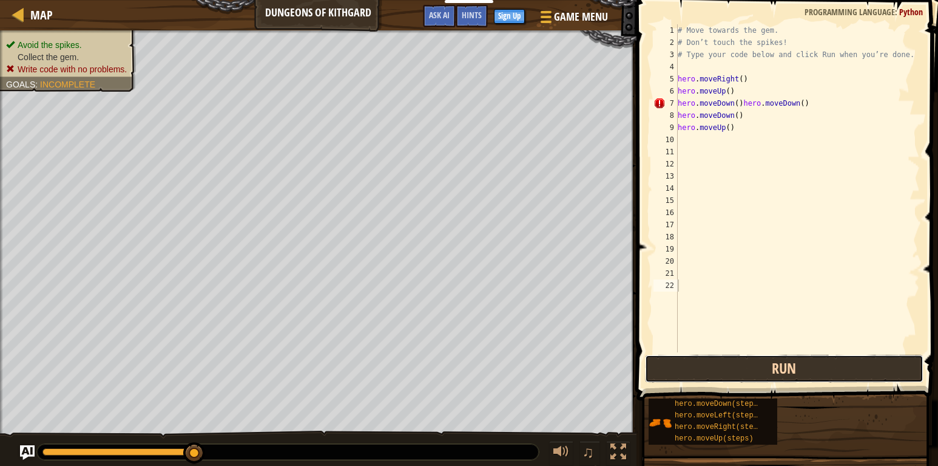
click at [705, 365] on button "Run" at bounding box center [784, 368] width 279 height 28
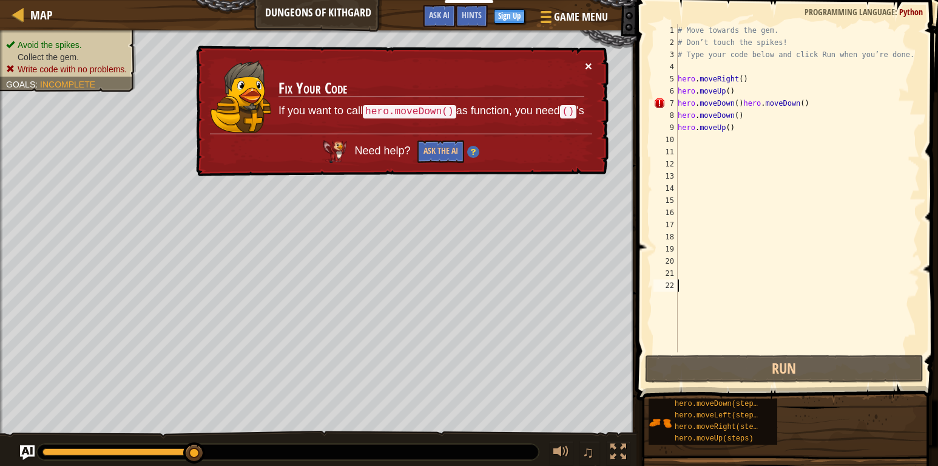
click at [585, 62] on button "×" at bounding box center [588, 65] width 7 height 13
click at [663, 100] on div "7" at bounding box center [666, 103] width 24 height 12
type textarea "hero.moveDown()hero.moveDown()"
click at [686, 139] on div "# Move towards the gem. # Don’t touch the spikes! # Type your code below and cl…" at bounding box center [798, 200] width 245 height 352
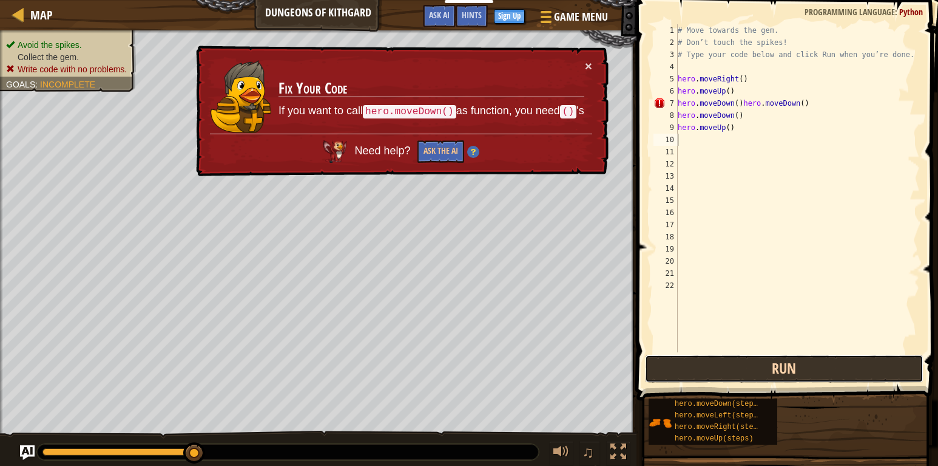
click at [725, 370] on button "Run" at bounding box center [784, 368] width 279 height 28
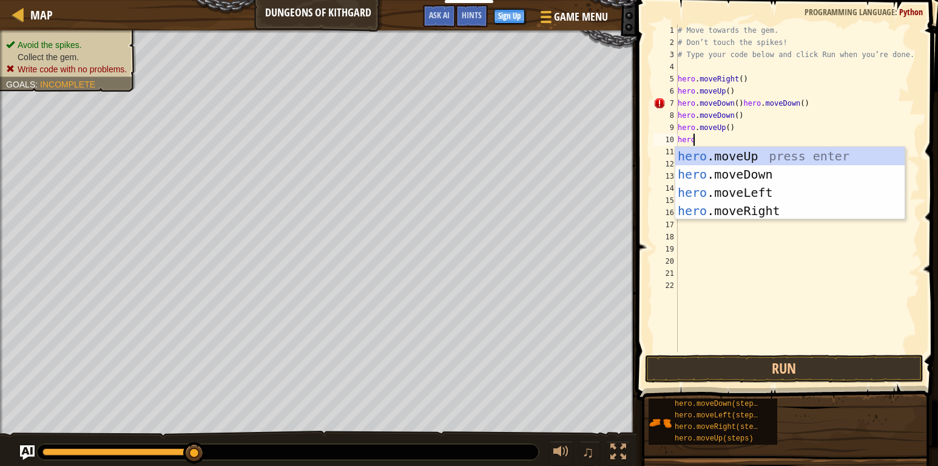
scroll to position [5, 1]
type textarea "hero"
